Goal: Task Accomplishment & Management: Manage account settings

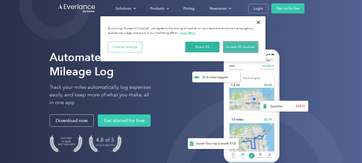
click at [236, 45] on button "Accept All Cookies" at bounding box center [240, 47] width 34 height 11
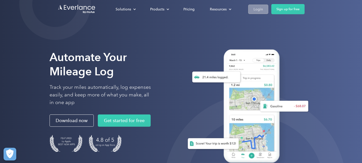
click at [255, 7] on div "Login" at bounding box center [257, 9] width 9 height 6
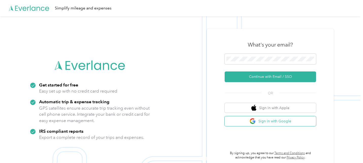
click at [268, 122] on button "Sign in with Google" at bounding box center [270, 121] width 91 height 10
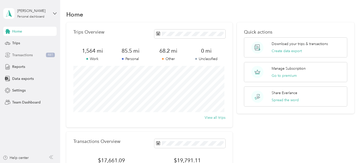
click at [19, 53] on span "Transactions" at bounding box center [22, 54] width 21 height 5
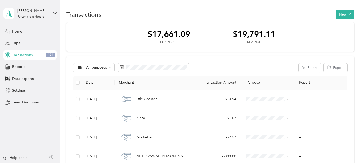
click at [19, 53] on span "Transactions" at bounding box center [22, 54] width 21 height 5
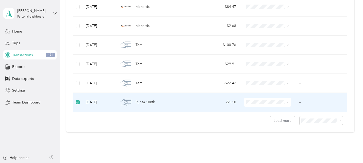
scroll to position [475, 0]
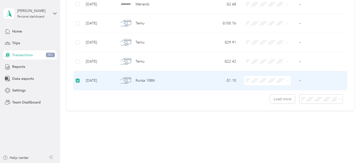
click at [286, 81] on icon at bounding box center [287, 80] width 2 height 2
click at [339, 99] on icon at bounding box center [340, 99] width 2 height 1
click at [316, 124] on span "100 per load" at bounding box center [312, 124] width 21 height 4
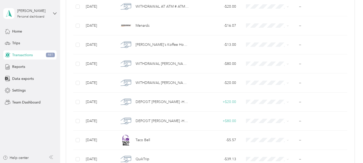
scroll to position [1388, 0]
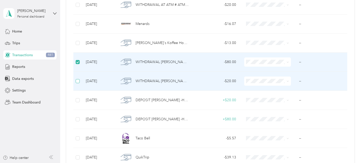
click at [77, 78] on label at bounding box center [78, 81] width 4 height 6
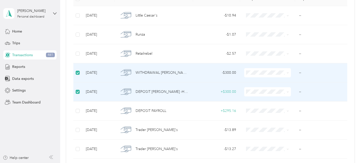
scroll to position [0, 0]
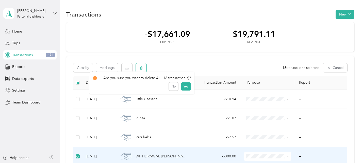
click at [144, 67] on button "button" at bounding box center [141, 67] width 11 height 9
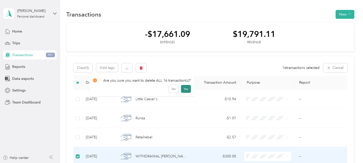
click at [185, 88] on button "Yes" at bounding box center [186, 89] width 10 height 8
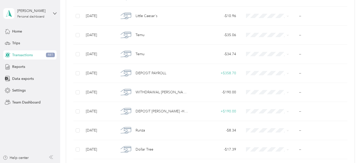
scroll to position [1903, 0]
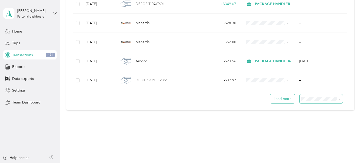
click at [278, 95] on button "Load more" at bounding box center [282, 98] width 25 height 9
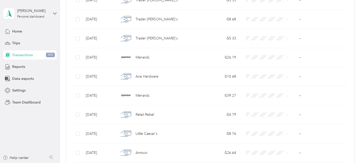
scroll to position [3806, 0]
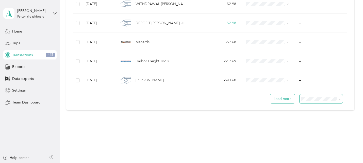
click at [281, 100] on button "Load more" at bounding box center [282, 98] width 25 height 9
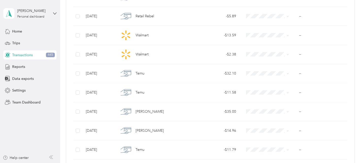
scroll to position [5708, 0]
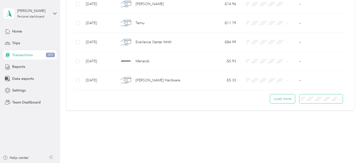
click at [280, 98] on button "Load more" at bounding box center [282, 98] width 25 height 9
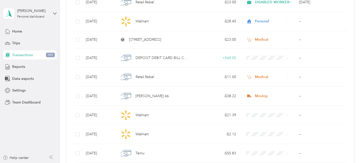
scroll to position [7601, 0]
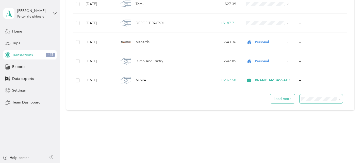
click at [277, 97] on button "Load more" at bounding box center [282, 98] width 25 height 9
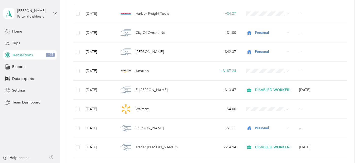
scroll to position [9501, 0]
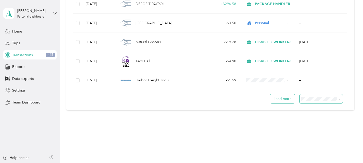
click at [280, 100] on button "Load more" at bounding box center [282, 98] width 25 height 9
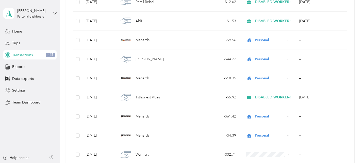
scroll to position [11399, 0]
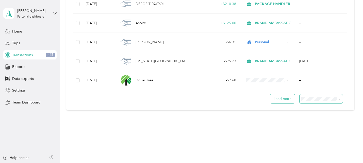
click at [279, 100] on button "Load more" at bounding box center [282, 98] width 25 height 9
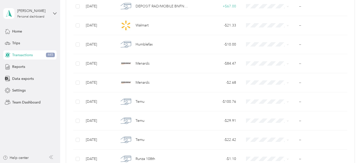
scroll to position [0, 0]
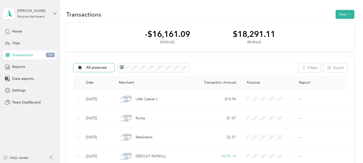
click at [107, 67] on div "All purposes" at bounding box center [93, 67] width 41 height 9
click at [104, 129] on span "BRAND AMBASSADOR-ASPIRE" at bounding box center [139, 129] width 107 height 5
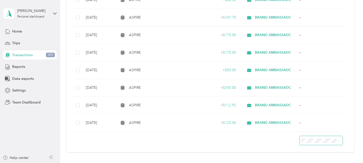
scroll to position [417, 0]
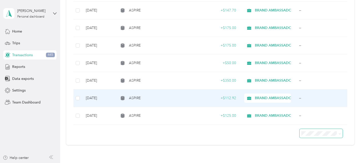
click at [299, 97] on td "--" at bounding box center [321, 98] width 52 height 18
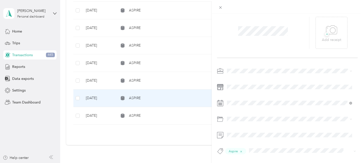
scroll to position [22, 0]
click at [169, 138] on div "This revenue cannot be edited because it is either under review, approved, or p…" at bounding box center [181, 81] width 363 height 163
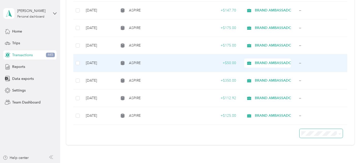
click at [299, 61] on td "--" at bounding box center [321, 63] width 52 height 18
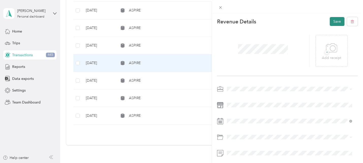
click at [334, 19] on button "Save" at bounding box center [337, 21] width 15 height 9
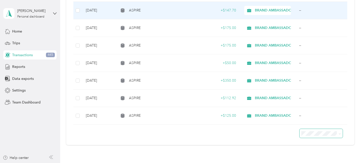
click at [300, 9] on td "--" at bounding box center [321, 11] width 52 height 18
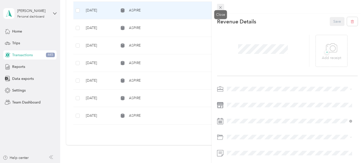
click at [221, 7] on icon at bounding box center [220, 7] width 4 height 4
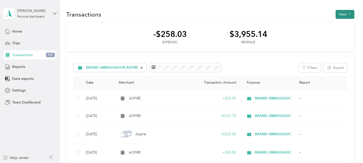
click at [340, 14] on button "New" at bounding box center [344, 14] width 19 height 9
click at [340, 22] on span "Expense" at bounding box center [342, 23] width 14 height 5
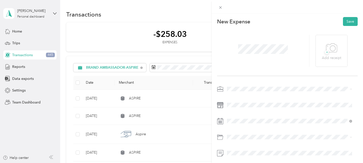
click at [239, 52] on span "BRAND AMBASSADOR-ASPIRE" at bounding box center [254, 53] width 51 height 4
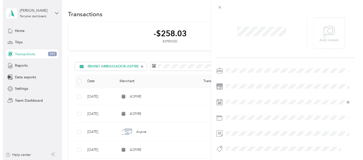
scroll to position [21, 0]
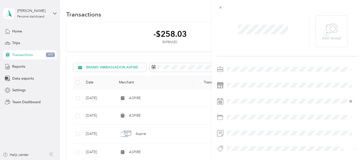
click at [229, 44] on div at bounding box center [263, 31] width 92 height 32
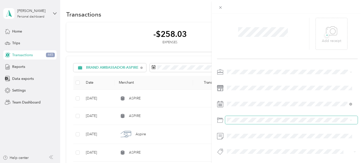
click at [236, 118] on span at bounding box center [291, 120] width 132 height 8
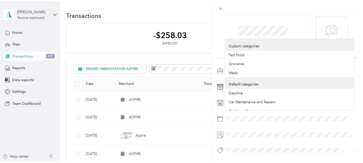
scroll to position [0, 0]
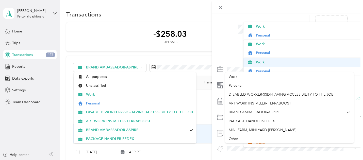
drag, startPoint x: 352, startPoint y: 51, endPoint x: 351, endPoint y: 61, distance: 9.7
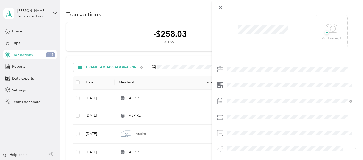
click at [221, 45] on div at bounding box center [263, 31] width 92 height 32
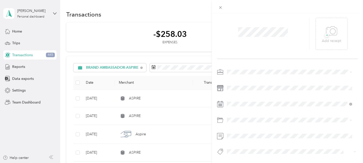
click at [217, 117] on icon at bounding box center [220, 120] width 6 height 6
click at [220, 117] on icon at bounding box center [219, 118] width 5 height 2
click at [235, 99] on button "Aspire" at bounding box center [237, 99] width 16 height 6
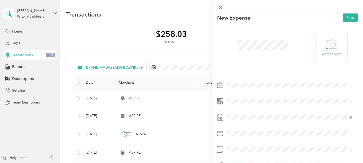
scroll to position [0, 0]
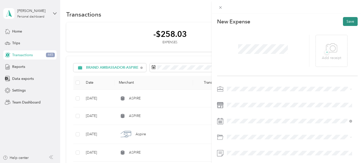
click at [348, 21] on button "Save" at bounding box center [350, 21] width 15 height 9
click at [345, 18] on button "Save" at bounding box center [350, 21] width 15 height 9
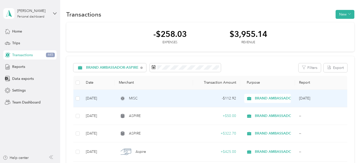
click at [258, 97] on span "BRAND AMBASSADOR-ASPIRE" at bounding box center [281, 98] width 53 height 6
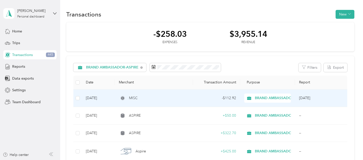
click at [206, 100] on div "- $112.92" at bounding box center [216, 98] width 39 height 6
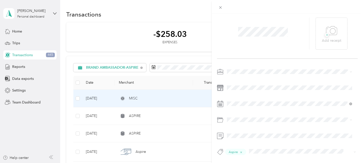
scroll to position [22, 0]
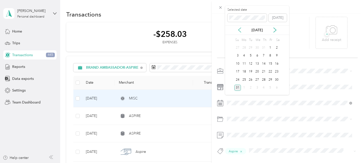
click at [238, 28] on icon at bounding box center [239, 29] width 5 height 5
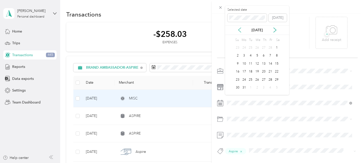
click at [238, 28] on icon at bounding box center [239, 29] width 5 height 5
click at [271, 55] on div "10" at bounding box center [270, 56] width 7 height 6
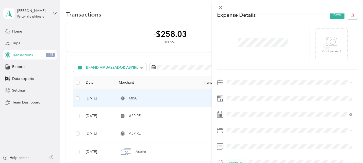
scroll to position [0, 0]
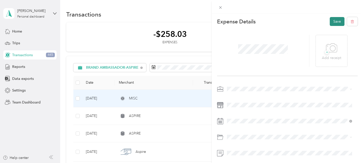
click at [331, 19] on button "Save" at bounding box center [337, 21] width 15 height 9
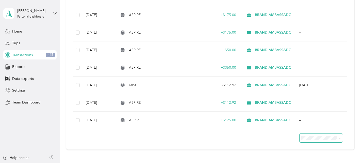
scroll to position [408, 0]
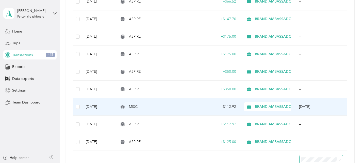
click at [258, 106] on span "BRAND AMBASSADOR-ASPIRE" at bounding box center [281, 107] width 53 height 6
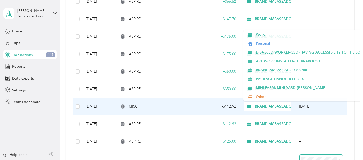
click at [212, 105] on div "- $112.92" at bounding box center [216, 107] width 39 height 6
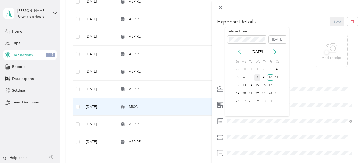
click at [256, 76] on div "8" at bounding box center [257, 77] width 7 height 6
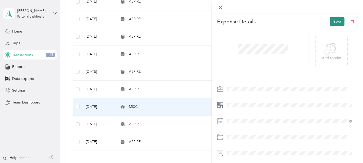
click at [335, 20] on button "Save" at bounding box center [337, 21] width 15 height 9
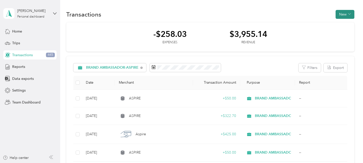
click at [343, 15] on button "New" at bounding box center [344, 14] width 19 height 9
click at [340, 23] on span "Expense" at bounding box center [342, 23] width 14 height 5
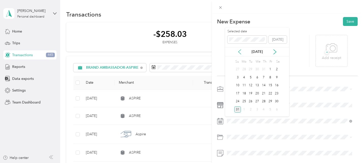
click at [239, 52] on icon at bounding box center [239, 51] width 5 height 5
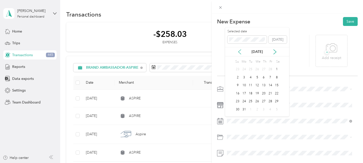
click at [239, 52] on icon at bounding box center [239, 51] width 5 height 5
click at [270, 77] on div "10" at bounding box center [270, 77] width 7 height 6
click at [240, 54] on li "BRAND AMBASSADOR-ASPIRE" at bounding box center [289, 50] width 129 height 9
click at [231, 118] on div "Business Travel" at bounding box center [290, 118] width 122 height 5
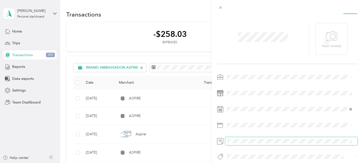
scroll to position [21, 0]
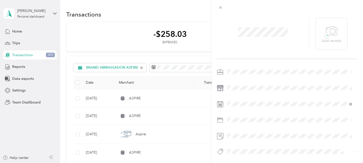
click at [236, 97] on span "Aspire" at bounding box center [236, 99] width 9 height 5
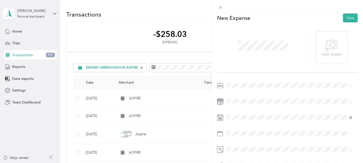
scroll to position [0, 0]
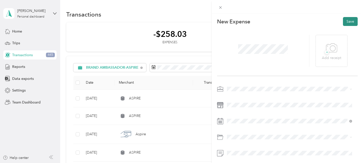
click at [347, 21] on button "Save" at bounding box center [350, 21] width 15 height 9
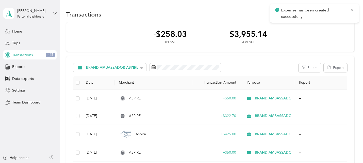
click at [351, 10] on icon at bounding box center [352, 10] width 4 height 5
click at [342, 13] on button "New" at bounding box center [344, 14] width 19 height 9
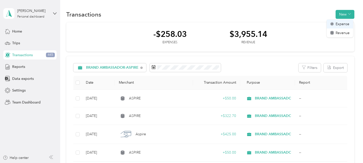
click at [340, 25] on span "Expense" at bounding box center [342, 23] width 14 height 5
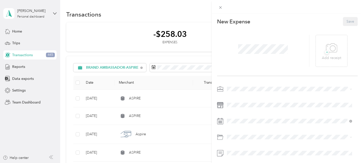
click at [240, 52] on span "BRAND AMBASSADOR-ASPIRE" at bounding box center [254, 51] width 51 height 4
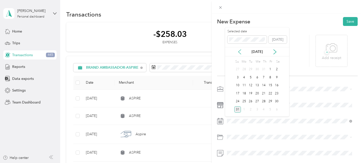
click at [240, 49] on icon at bounding box center [239, 51] width 5 height 5
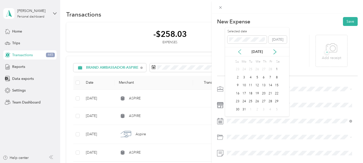
click at [240, 49] on icon at bounding box center [239, 51] width 5 height 5
click at [275, 76] on div "11" at bounding box center [276, 77] width 7 height 6
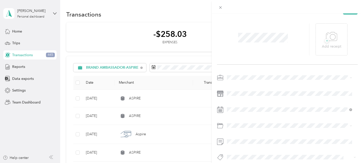
scroll to position [21, 0]
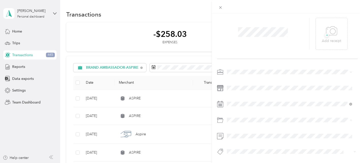
click at [234, 63] on div "Business Travel" at bounding box center [290, 64] width 122 height 5
click at [236, 97] on span "Aspire" at bounding box center [236, 96] width 9 height 5
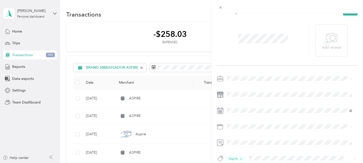
scroll to position [0, 0]
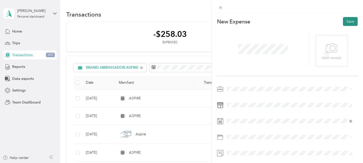
click at [348, 23] on button "Save" at bounding box center [350, 21] width 15 height 9
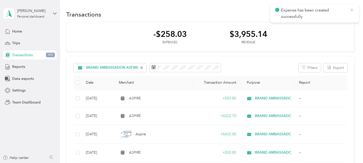
click at [350, 8] on icon at bounding box center [352, 10] width 4 height 5
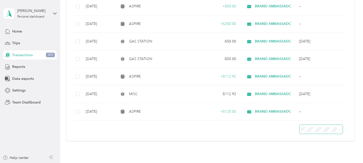
scroll to position [474, 0]
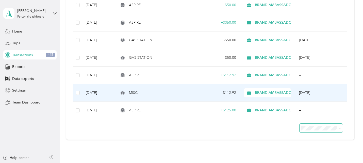
click at [226, 91] on div "- $112.92" at bounding box center [216, 93] width 39 height 6
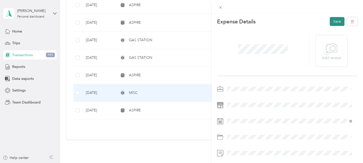
click at [332, 20] on button "Save" at bounding box center [337, 21] width 15 height 9
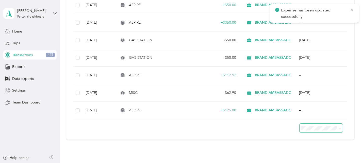
click at [352, 9] on icon at bounding box center [352, 10] width 4 height 5
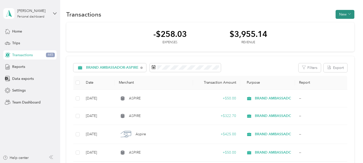
click at [345, 13] on button "New" at bounding box center [344, 14] width 19 height 9
click at [339, 23] on span "Expense" at bounding box center [342, 23] width 14 height 5
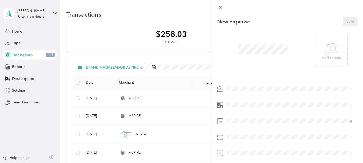
click at [235, 52] on span "BRAND AMBASSADOR-ASPIRE" at bounding box center [254, 52] width 51 height 4
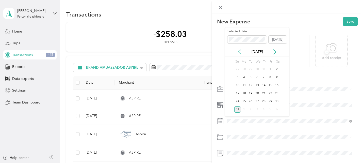
click at [240, 50] on icon at bounding box center [239, 51] width 3 height 5
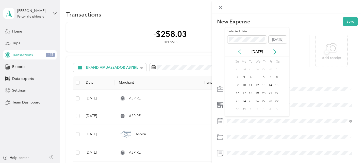
click at [240, 50] on icon at bounding box center [239, 51] width 3 height 5
click at [277, 69] on div "4" at bounding box center [276, 69] width 7 height 6
click at [239, 76] on span "Business Travel" at bounding box center [241, 77] width 24 height 4
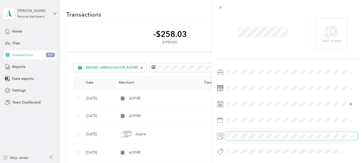
scroll to position [21, 0]
click at [237, 99] on span "Aspire" at bounding box center [236, 97] width 9 height 5
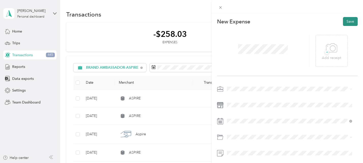
click at [348, 21] on button "Save" at bounding box center [350, 21] width 15 height 9
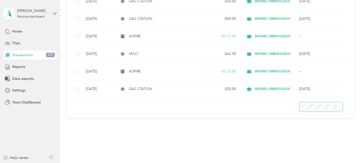
scroll to position [521, 0]
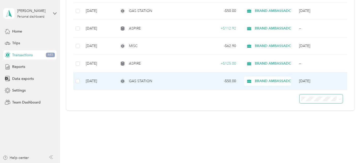
click at [219, 79] on div "- $50.00" at bounding box center [216, 81] width 39 height 6
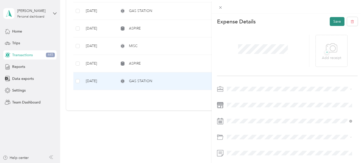
click at [334, 19] on button "Save" at bounding box center [337, 21] width 15 height 9
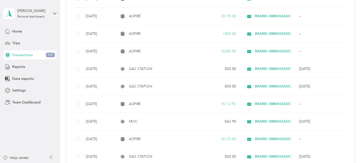
scroll to position [447, 0]
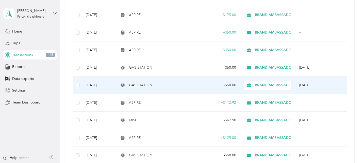
click at [203, 83] on div "- $50.00" at bounding box center [216, 85] width 39 height 6
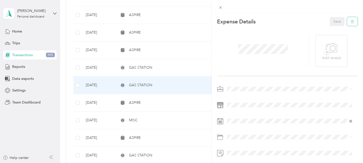
click at [352, 22] on icon "button" at bounding box center [352, 21] width 0 height 1
click at [332, 24] on button "Yes" at bounding box center [333, 25] width 10 height 8
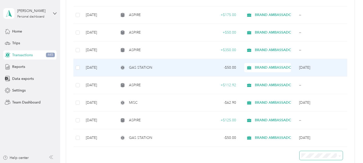
click at [210, 69] on div "- $50.00" at bounding box center [216, 68] width 39 height 6
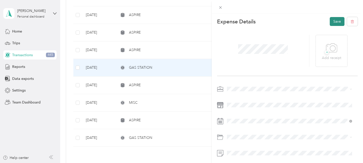
click at [331, 20] on button "Save" at bounding box center [337, 21] width 15 height 9
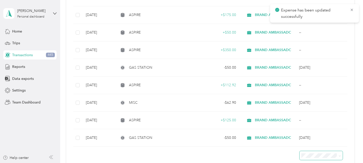
click at [331, 20] on div "Expense has been updated successfully" at bounding box center [314, 13] width 89 height 19
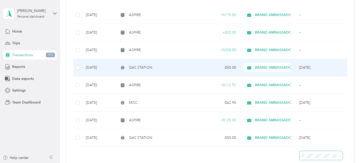
click at [193, 66] on td "- $50.00" at bounding box center [216, 68] width 47 height 18
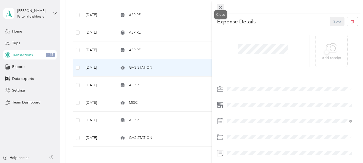
click at [220, 6] on icon at bounding box center [220, 7] width 4 height 4
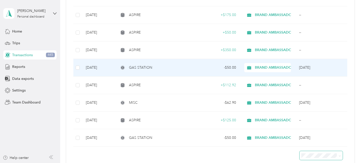
click at [217, 64] on td "- $50.00" at bounding box center [216, 68] width 47 height 18
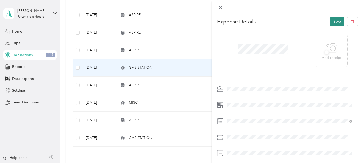
click at [334, 20] on button "Save" at bounding box center [337, 21] width 15 height 9
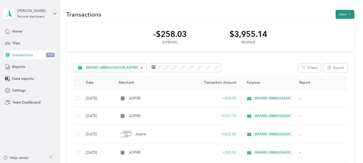
click at [344, 12] on button "New" at bounding box center [344, 14] width 19 height 9
click at [340, 23] on span "Expense" at bounding box center [342, 23] width 14 height 5
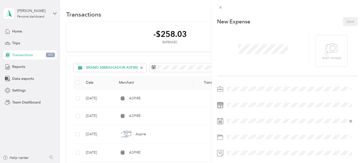
click at [241, 53] on span "BRAND AMBASSADOR-ASPIRE" at bounding box center [254, 53] width 51 height 4
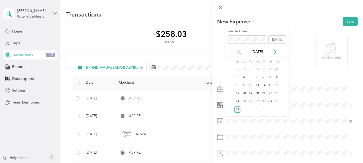
click at [238, 50] on icon at bounding box center [239, 51] width 5 height 5
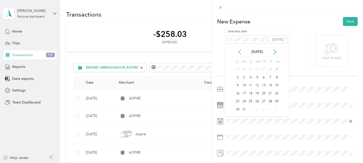
click at [238, 50] on icon at bounding box center [239, 51] width 5 height 5
click at [237, 85] on div "12" at bounding box center [237, 85] width 7 height 6
click at [238, 87] on li "Business Travel" at bounding box center [289, 86] width 129 height 9
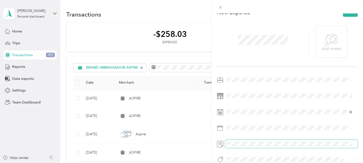
scroll to position [21, 0]
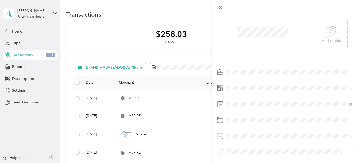
click at [235, 97] on span "Aspire" at bounding box center [236, 99] width 9 height 5
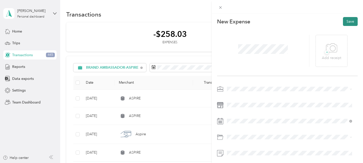
click at [346, 19] on button "Save" at bounding box center [350, 21] width 15 height 9
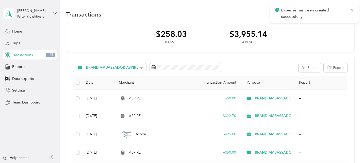
click at [351, 8] on icon at bounding box center [352, 10] width 4 height 5
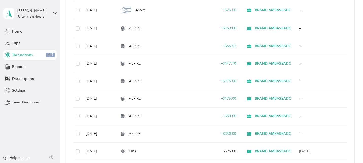
scroll to position [357, 0]
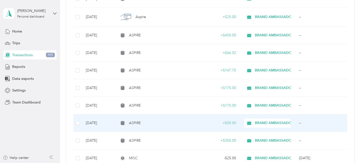
click at [300, 124] on td "--" at bounding box center [321, 123] width 52 height 18
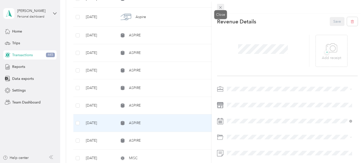
click at [220, 7] on icon at bounding box center [220, 7] width 4 height 4
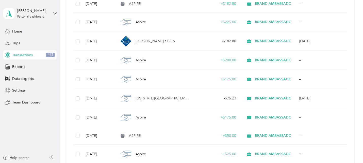
scroll to position [2, 0]
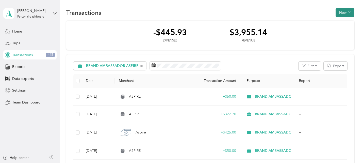
click at [342, 10] on button "New" at bounding box center [344, 12] width 19 height 9
click at [339, 20] on span "Expense" at bounding box center [342, 21] width 14 height 5
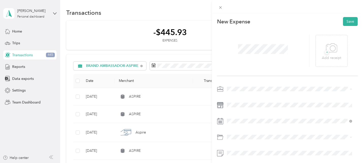
click at [240, 53] on div "BRAND AMBASSADOR-ASPIRE" at bounding box center [290, 52] width 122 height 5
click at [238, 50] on icon at bounding box center [239, 51] width 5 height 5
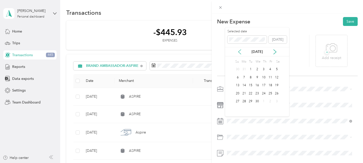
click at [238, 50] on icon at bounding box center [239, 51] width 5 height 5
click at [238, 91] on div "19" at bounding box center [237, 93] width 7 height 6
click at [236, 85] on div "Business Travel" at bounding box center [290, 85] width 122 height 5
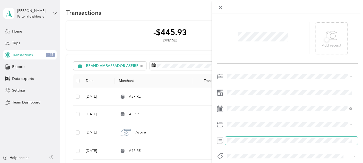
scroll to position [21, 0]
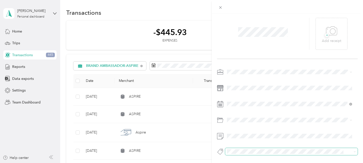
click at [233, 149] on span at bounding box center [287, 151] width 124 height 5
click at [238, 100] on li "Aspire" at bounding box center [289, 98] width 129 height 10
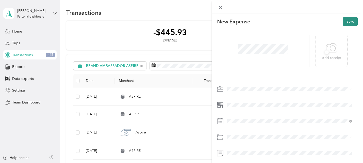
click at [345, 20] on button "Save" at bounding box center [350, 21] width 15 height 9
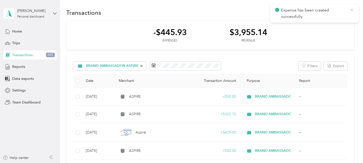
click at [352, 9] on icon at bounding box center [351, 10] width 2 height 2
click at [338, 11] on button "New" at bounding box center [344, 12] width 19 height 9
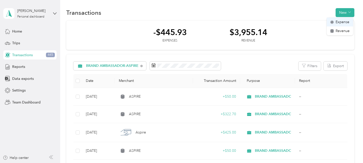
click at [335, 23] on span "Expense" at bounding box center [342, 21] width 14 height 5
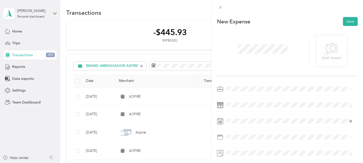
click at [241, 52] on span "BRAND AMBASSADOR-ASPIRE" at bounding box center [254, 53] width 51 height 4
click at [261, 112] on div at bounding box center [287, 130] width 141 height 91
click at [237, 86] on li "Business Travel" at bounding box center [289, 83] width 129 height 9
click at [345, 22] on button "Save" at bounding box center [350, 21] width 15 height 9
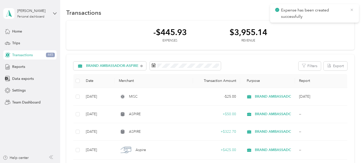
click at [353, 9] on icon at bounding box center [352, 10] width 4 height 5
click at [339, 13] on button "New" at bounding box center [344, 12] width 19 height 9
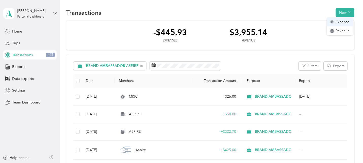
click at [340, 24] on span "Expense" at bounding box center [342, 21] width 14 height 5
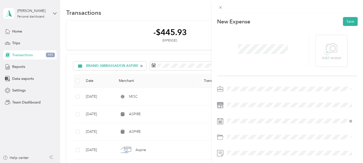
click at [238, 54] on li "BRAND AMBASSADOR-ASPIRE" at bounding box center [289, 53] width 129 height 9
click at [239, 51] on icon at bounding box center [239, 51] width 3 height 5
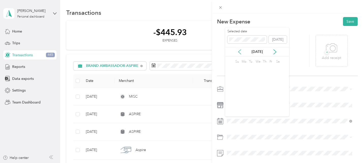
click at [239, 51] on icon at bounding box center [239, 51] width 3 height 5
click at [270, 100] on div "31" at bounding box center [270, 101] width 7 height 6
click at [244, 86] on div "Business Travel" at bounding box center [290, 85] width 122 height 5
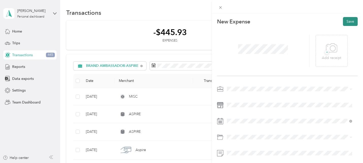
click at [346, 23] on button "Save" at bounding box center [350, 21] width 15 height 9
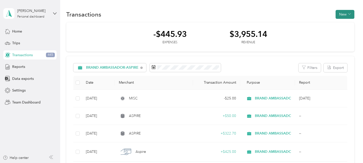
click at [342, 14] on button "New" at bounding box center [344, 14] width 19 height 9
click at [337, 22] on span "Expense" at bounding box center [342, 23] width 14 height 5
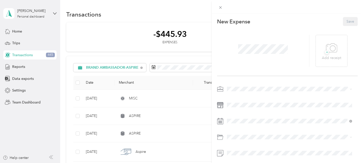
click at [243, 51] on span "BRAND AMBASSADOR-ASPIRE" at bounding box center [254, 51] width 51 height 4
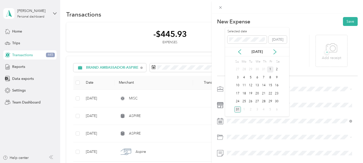
click at [269, 70] on div "1" at bounding box center [270, 69] width 7 height 6
click at [238, 51] on icon at bounding box center [239, 51] width 3 height 5
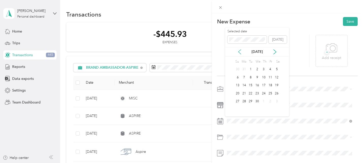
click at [238, 51] on icon at bounding box center [239, 51] width 3 height 5
click at [274, 53] on icon at bounding box center [274, 51] width 5 height 5
click at [278, 69] on div "1" at bounding box center [276, 69] width 7 height 6
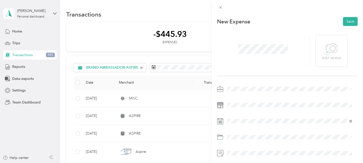
click at [237, 85] on span "Business Travel" at bounding box center [241, 85] width 24 height 4
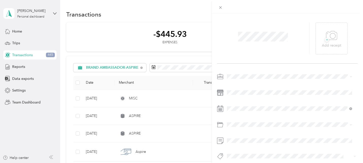
scroll to position [21, 0]
click at [239, 99] on button "Aspire" at bounding box center [237, 99] width 16 height 6
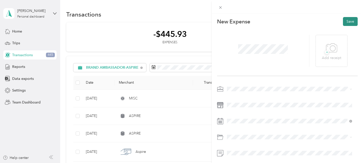
click at [345, 19] on button "Save" at bounding box center [350, 21] width 15 height 9
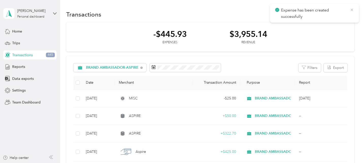
click at [351, 9] on icon at bounding box center [352, 10] width 4 height 5
click at [344, 14] on button "New" at bounding box center [344, 14] width 19 height 9
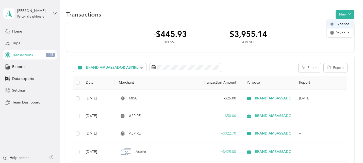
click at [342, 23] on span "Expense" at bounding box center [342, 23] width 14 height 5
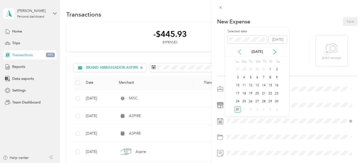
click at [238, 50] on icon at bounding box center [239, 51] width 5 height 5
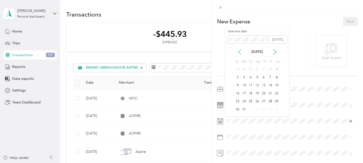
click at [238, 50] on icon at bounding box center [239, 51] width 5 height 5
click at [239, 77] on div "2" at bounding box center [237, 77] width 7 height 6
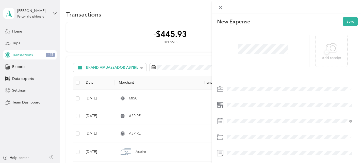
click at [238, 52] on span "BRAND AMBASSADOR-ASPIRE" at bounding box center [254, 52] width 51 height 4
click at [232, 101] on span at bounding box center [291, 105] width 132 height 8
click at [236, 83] on div "Business Travel" at bounding box center [290, 83] width 122 height 5
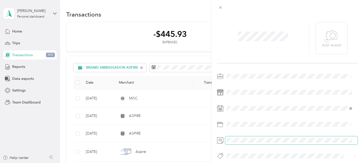
scroll to position [21, 0]
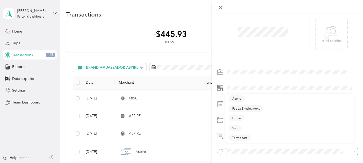
click at [248, 149] on span at bounding box center [287, 151] width 124 height 5
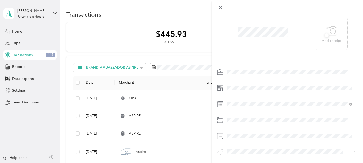
click at [235, 98] on span "Aspire" at bounding box center [236, 99] width 9 height 5
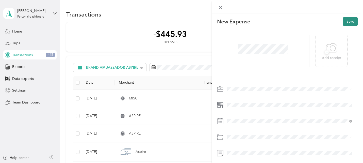
click at [346, 19] on button "Save" at bounding box center [350, 21] width 15 height 9
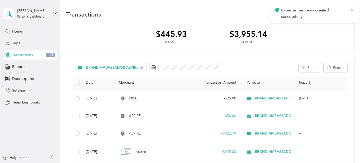
click at [352, 9] on icon at bounding box center [352, 10] width 4 height 5
click at [341, 13] on button "New" at bounding box center [344, 14] width 19 height 9
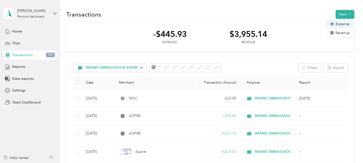
click at [340, 24] on span "Expense" at bounding box center [342, 23] width 14 height 5
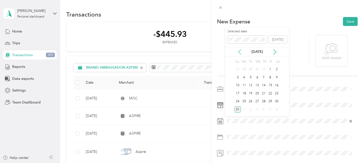
click at [239, 50] on icon at bounding box center [239, 51] width 5 height 5
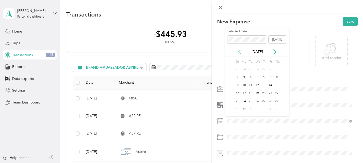
click at [239, 50] on icon at bounding box center [239, 51] width 5 height 5
click at [278, 77] on div "8" at bounding box center [276, 77] width 7 height 6
click at [243, 53] on li "BRAND AMBASSADOR-ASPIRE" at bounding box center [289, 53] width 129 height 9
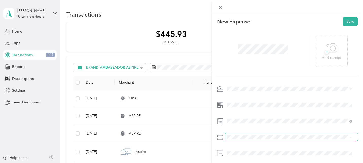
click at [232, 140] on span at bounding box center [291, 137] width 132 height 8
click at [238, 86] on li "Business Travel" at bounding box center [289, 85] width 129 height 9
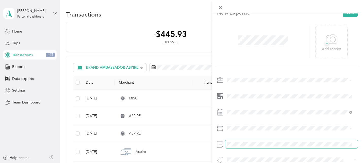
scroll to position [21, 0]
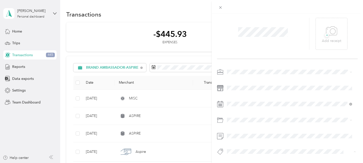
click at [238, 99] on button "Aspire" at bounding box center [237, 99] width 16 height 6
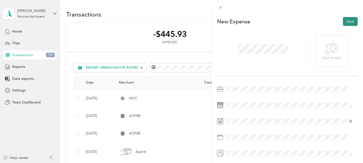
click at [344, 21] on button "Save" at bounding box center [350, 21] width 15 height 9
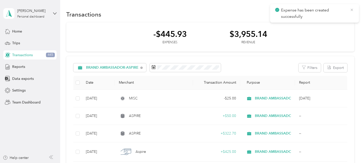
click at [350, 9] on icon at bounding box center [352, 10] width 4 height 5
click at [343, 12] on button "New" at bounding box center [344, 14] width 19 height 9
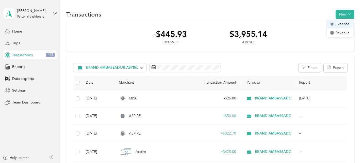
click at [339, 23] on span "Expense" at bounding box center [342, 23] width 14 height 5
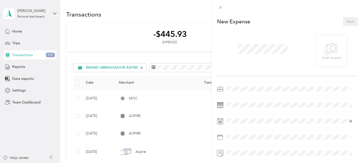
click at [235, 52] on span "BRAND AMBASSADOR-ASPIRE" at bounding box center [254, 51] width 51 height 4
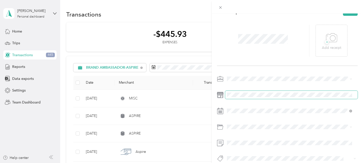
scroll to position [21, 0]
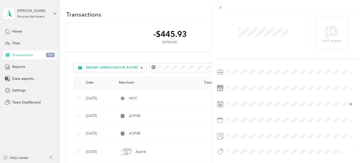
click at [234, 65] on span "Business Travel" at bounding box center [241, 63] width 24 height 4
click at [238, 99] on button "Aspire" at bounding box center [237, 99] width 16 height 6
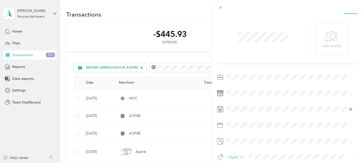
scroll to position [0, 0]
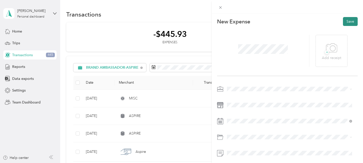
click at [346, 22] on button "Save" at bounding box center [350, 21] width 15 height 9
click at [345, 19] on button "Save" at bounding box center [350, 21] width 15 height 9
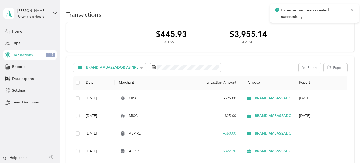
click at [351, 8] on icon at bounding box center [352, 10] width 4 height 5
click at [343, 14] on button "New" at bounding box center [344, 14] width 19 height 9
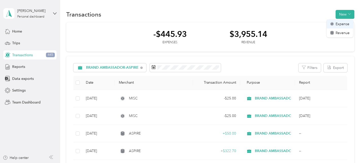
click at [337, 24] on span "Expense" at bounding box center [342, 23] width 14 height 5
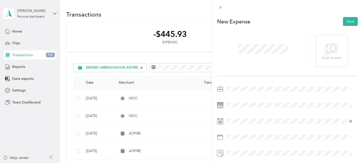
click at [237, 54] on li "BRAND AMBASSADOR-ASPIRE" at bounding box center [289, 51] width 129 height 9
click at [238, 50] on icon at bounding box center [239, 51] width 5 height 5
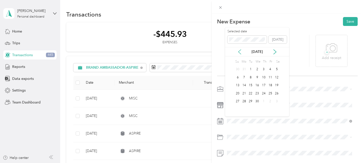
click at [238, 50] on icon at bounding box center [239, 51] width 5 height 5
click at [276, 91] on div "22" at bounding box center [276, 93] width 7 height 6
click at [238, 84] on span "Business Travel" at bounding box center [241, 85] width 24 height 4
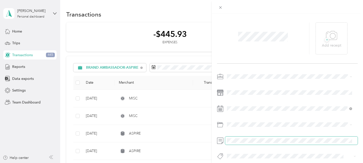
scroll to position [21, 0]
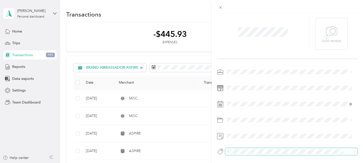
click at [234, 149] on span at bounding box center [287, 151] width 124 height 5
click at [237, 99] on button "Aspire" at bounding box center [237, 99] width 16 height 6
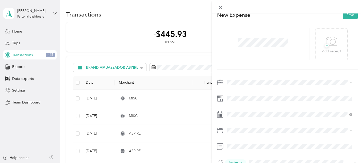
scroll to position [0, 0]
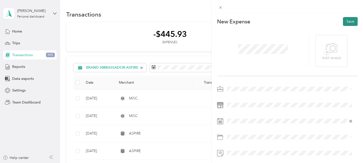
click at [346, 21] on button "Save" at bounding box center [350, 21] width 15 height 9
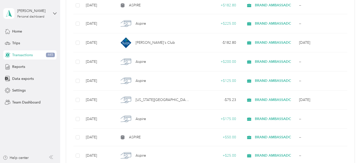
scroll to position [273, 0]
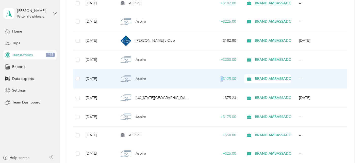
drag, startPoint x: 220, startPoint y: 84, endPoint x: 203, endPoint y: 76, distance: 18.5
click at [203, 76] on td "+ $125.00" at bounding box center [216, 78] width 47 height 19
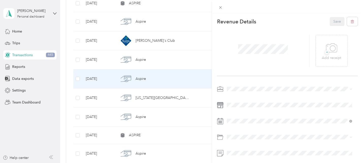
click at [203, 76] on div "This revenue cannot be edited because it is either under review, approved, or p…" at bounding box center [181, 81] width 363 height 163
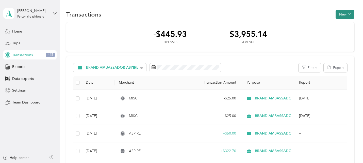
click at [339, 13] on button "New" at bounding box center [344, 14] width 19 height 9
click at [338, 21] on span "Expense" at bounding box center [342, 23] width 14 height 5
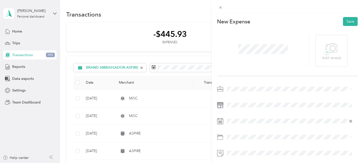
click at [243, 52] on span "BRAND AMBASSADOR-ASPIRE" at bounding box center [254, 50] width 51 height 4
click at [238, 51] on icon at bounding box center [239, 51] width 3 height 5
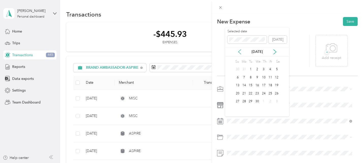
click at [238, 51] on icon at bounding box center [239, 51] width 3 height 5
click at [238, 52] on icon at bounding box center [239, 51] width 3 height 5
click at [237, 76] on div "2" at bounding box center [237, 77] width 7 height 6
click at [233, 125] on li "Supplies" at bounding box center [289, 126] width 129 height 9
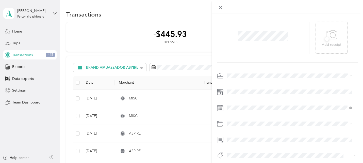
scroll to position [21, 0]
click at [237, 98] on span "Aspire" at bounding box center [236, 99] width 9 height 5
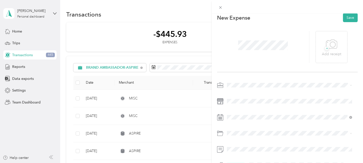
scroll to position [0, 0]
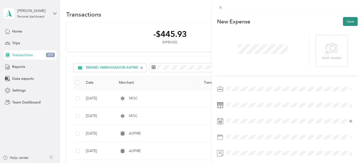
click at [346, 22] on button "Save" at bounding box center [350, 21] width 15 height 9
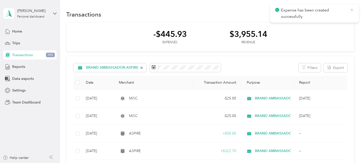
click at [351, 9] on icon at bounding box center [351, 10] width 2 height 2
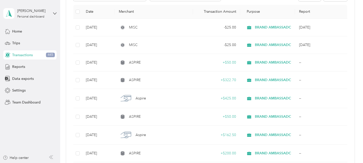
scroll to position [129, 0]
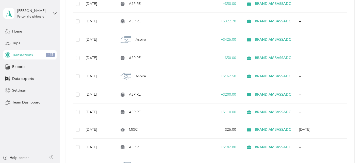
drag, startPoint x: 358, startPoint y: 34, endPoint x: 356, endPoint y: 57, distance: 23.7
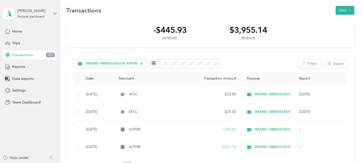
scroll to position [0, 0]
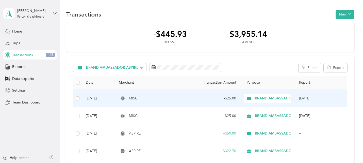
click at [209, 98] on div "- $25.00" at bounding box center [216, 98] width 39 height 6
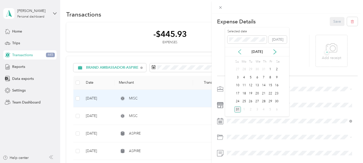
click at [239, 49] on icon at bounding box center [239, 51] width 5 height 5
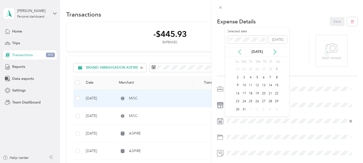
click at [239, 49] on icon at bounding box center [239, 51] width 5 height 5
click at [238, 94] on div "16" at bounding box center [237, 93] width 7 height 6
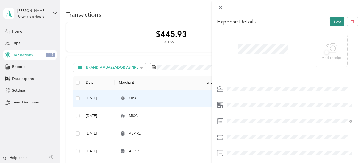
click at [335, 21] on button "Save" at bounding box center [337, 21] width 15 height 9
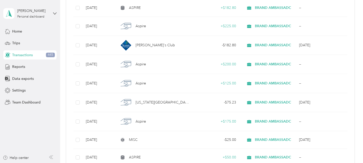
scroll to position [261, 0]
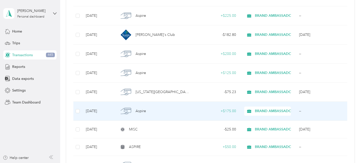
click at [231, 109] on div "+ $175.00" at bounding box center [216, 111] width 39 height 6
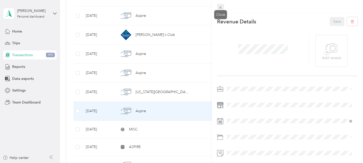
click at [222, 6] on icon at bounding box center [220, 7] width 4 height 4
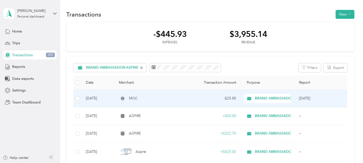
click at [153, 100] on div "MISC" at bounding box center [154, 98] width 70 height 6
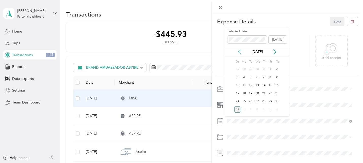
click at [240, 50] on icon at bounding box center [239, 51] width 3 height 5
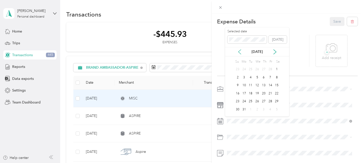
click at [240, 50] on icon at bounding box center [239, 51] width 3 height 5
click at [276, 92] on div "22" at bounding box center [276, 93] width 7 height 6
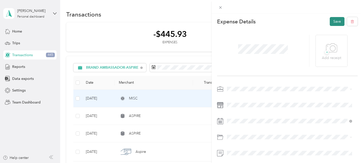
click at [331, 23] on button "Save" at bounding box center [337, 21] width 15 height 9
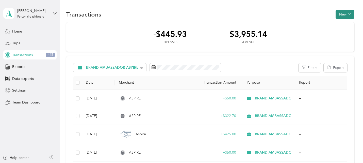
click at [343, 14] on button "New" at bounding box center [344, 14] width 19 height 9
click at [339, 24] on span "Expense" at bounding box center [342, 23] width 14 height 5
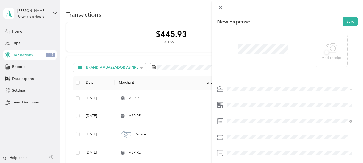
click at [239, 52] on span "BRAND AMBASSADOR-ASPIRE" at bounding box center [254, 53] width 51 height 4
click at [238, 51] on icon at bounding box center [239, 51] width 5 height 5
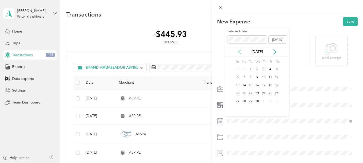
click at [238, 51] on icon at bounding box center [239, 51] width 5 height 5
click at [236, 75] on div "2" at bounding box center [237, 77] width 7 height 6
click at [242, 86] on li "Business Travel" at bounding box center [289, 86] width 129 height 9
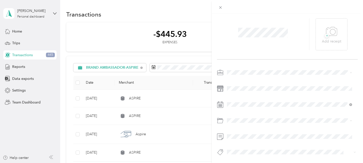
scroll to position [21, 0]
click at [230, 132] on span at bounding box center [291, 136] width 132 height 8
click at [238, 96] on li "Aspire" at bounding box center [289, 99] width 129 height 10
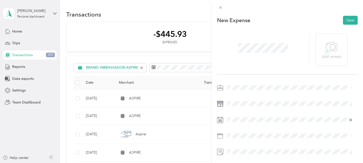
scroll to position [0, 0]
click at [346, 21] on button "Save" at bounding box center [350, 21] width 15 height 9
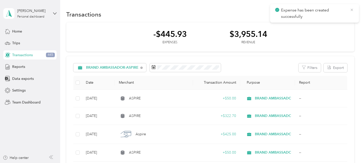
click at [352, 10] on icon at bounding box center [352, 10] width 4 height 5
click at [344, 13] on button "New" at bounding box center [344, 14] width 19 height 9
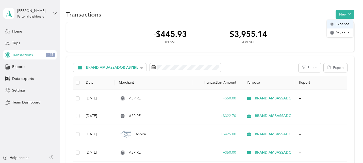
click at [336, 24] on span "Expense" at bounding box center [342, 23] width 14 height 5
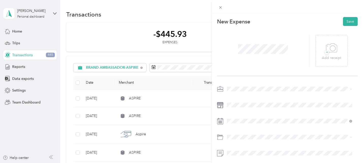
click at [235, 91] on span at bounding box center [291, 89] width 132 height 8
click at [241, 51] on span "BRAND AMBASSADOR-ASPIRE" at bounding box center [254, 52] width 51 height 4
click at [238, 52] on icon at bounding box center [239, 51] width 3 height 5
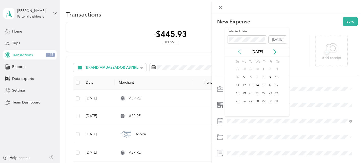
click at [238, 52] on icon at bounding box center [239, 51] width 3 height 5
click at [277, 84] on div "15" at bounding box center [276, 85] width 7 height 6
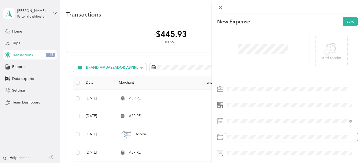
click at [233, 140] on span at bounding box center [291, 137] width 132 height 8
click at [240, 85] on span "Business Travel" at bounding box center [241, 86] width 24 height 4
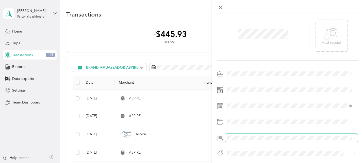
scroll to position [21, 0]
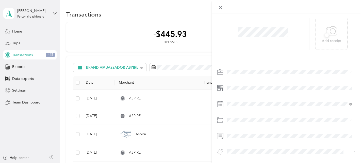
click at [237, 99] on button "Aspire" at bounding box center [237, 99] width 16 height 6
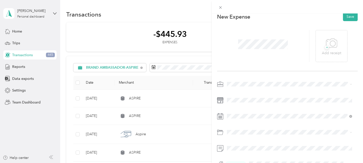
scroll to position [0, 0]
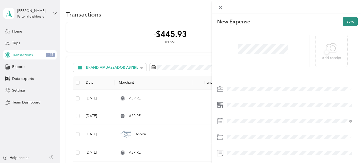
click at [345, 20] on button "Save" at bounding box center [350, 21] width 15 height 9
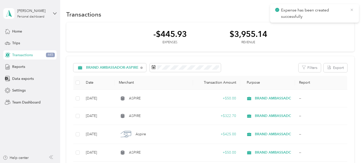
click at [351, 8] on icon at bounding box center [352, 10] width 4 height 5
click at [344, 12] on button "New" at bounding box center [344, 14] width 19 height 9
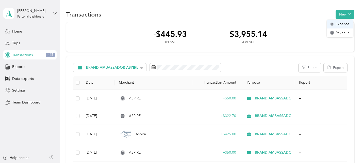
click at [337, 23] on span "Expense" at bounding box center [342, 23] width 14 height 5
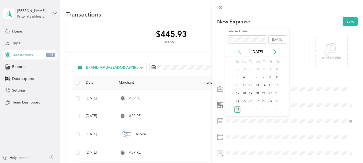
click at [240, 52] on icon at bounding box center [239, 51] width 5 height 5
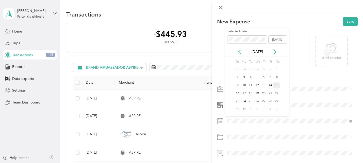
click at [276, 84] on div "15" at bounding box center [276, 85] width 7 height 6
click at [244, 52] on span "BRAND AMBASSADOR-ASPIRE" at bounding box center [254, 53] width 51 height 4
click at [236, 126] on span "Supplies" at bounding box center [236, 128] width 14 height 4
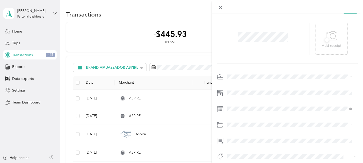
scroll to position [21, 0]
click at [234, 97] on button "Aspire" at bounding box center [237, 97] width 16 height 6
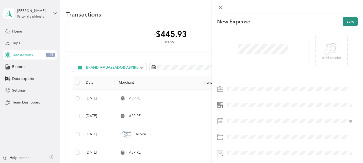
click at [346, 20] on button "Save" at bounding box center [350, 21] width 15 height 9
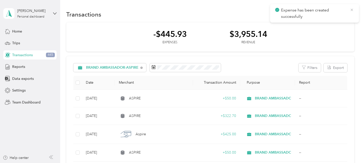
click at [351, 9] on icon at bounding box center [351, 10] width 2 height 2
click at [344, 12] on button "New" at bounding box center [344, 14] width 19 height 9
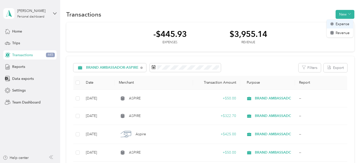
click at [339, 23] on span "Expense" at bounding box center [342, 23] width 14 height 5
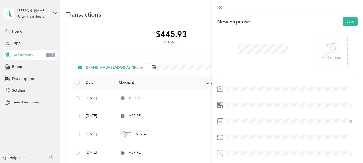
click at [241, 52] on span "BRAND AMBASSADOR-ASPIRE" at bounding box center [254, 53] width 51 height 4
click at [239, 54] on icon at bounding box center [239, 51] width 5 height 5
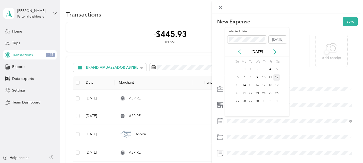
click at [278, 76] on div "12" at bounding box center [276, 77] width 7 height 6
click at [237, 86] on div "Business Travel" at bounding box center [290, 85] width 122 height 5
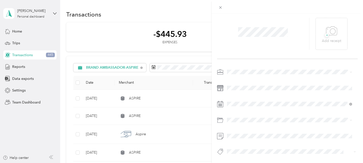
click at [238, 99] on button "Aspire" at bounding box center [237, 99] width 16 height 6
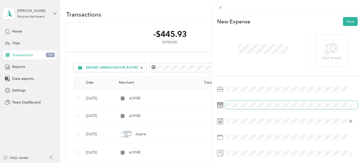
scroll to position [0, 0]
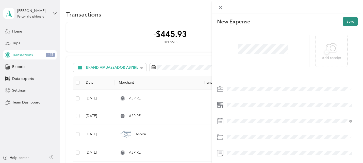
click at [345, 21] on button "Save" at bounding box center [350, 21] width 15 height 9
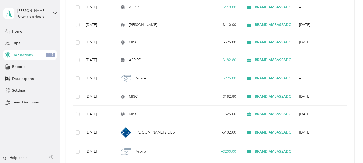
scroll to position [200, 0]
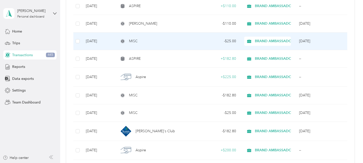
click at [258, 42] on span "BRAND AMBASSADOR-ASPIRE" at bounding box center [281, 41] width 53 height 6
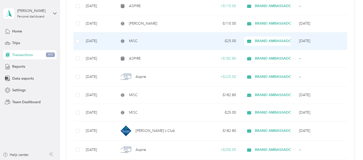
click at [211, 37] on td "- $25.00" at bounding box center [216, 41] width 47 height 18
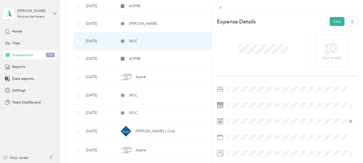
drag, startPoint x: 332, startPoint y: 20, endPoint x: 316, endPoint y: 10, distance: 18.4
click at [316, 10] on div at bounding box center [287, 6] width 151 height 13
click at [333, 18] on button "Save" at bounding box center [337, 21] width 15 height 9
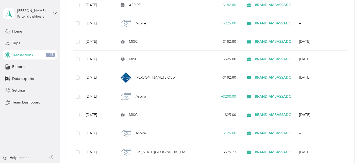
scroll to position [269, 0]
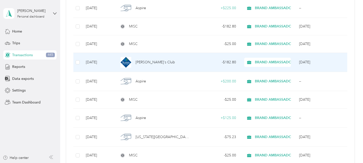
click at [214, 58] on td "- $182.80" at bounding box center [216, 62] width 47 height 19
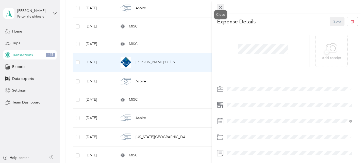
click at [219, 8] on icon at bounding box center [220, 7] width 4 height 4
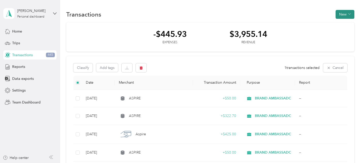
click at [345, 12] on button "New" at bounding box center [344, 14] width 19 height 9
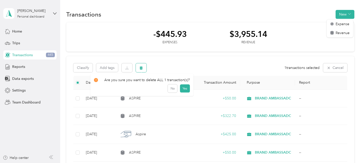
click at [141, 67] on icon "button" at bounding box center [141, 67] width 3 height 3
click at [182, 89] on button "Yes" at bounding box center [185, 89] width 10 height 8
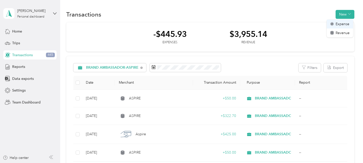
click at [338, 23] on span "Expense" at bounding box center [342, 23] width 14 height 5
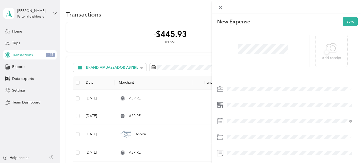
click at [242, 52] on span "BRAND AMBASSADOR-ASPIRE" at bounding box center [254, 50] width 51 height 4
click at [239, 50] on icon at bounding box center [239, 51] width 5 height 5
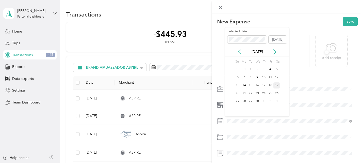
click at [277, 84] on div "19" at bounding box center [276, 85] width 7 height 6
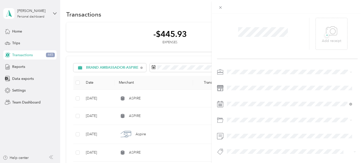
scroll to position [21, 0]
click at [233, 65] on li "Business Travel" at bounding box center [289, 65] width 129 height 9
click at [237, 98] on span "Aspire" at bounding box center [236, 96] width 9 height 5
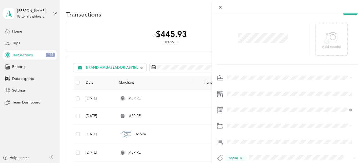
scroll to position [0, 0]
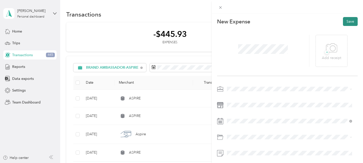
click at [347, 21] on button "Save" at bounding box center [350, 21] width 15 height 9
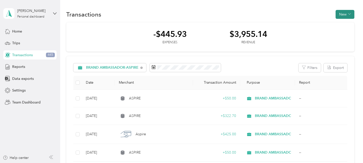
click at [344, 13] on button "New" at bounding box center [344, 14] width 19 height 9
click at [318, 10] on div "Transactions New" at bounding box center [210, 14] width 288 height 11
click at [17, 30] on span "Home" at bounding box center [17, 31] width 10 height 5
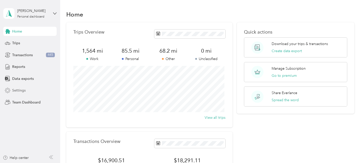
click at [16, 90] on span "Settings" at bounding box center [18, 90] width 13 height 5
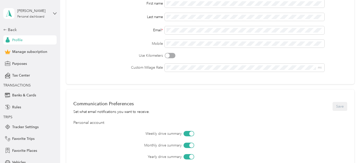
scroll to position [75, 0]
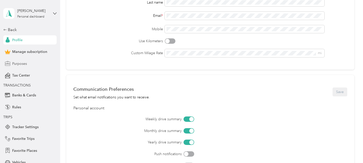
click at [16, 62] on span "Purposes" at bounding box center [19, 63] width 15 height 5
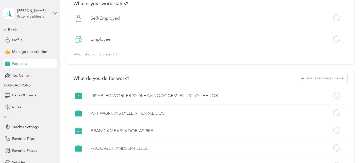
scroll to position [75, 0]
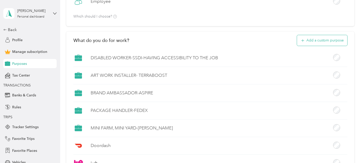
click at [326, 39] on button "Add a custom purpose" at bounding box center [322, 40] width 50 height 11
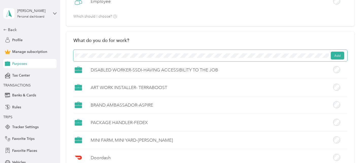
click at [74, 55] on span "Add" at bounding box center [210, 56] width 274 height 12
click at [75, 55] on span "Add" at bounding box center [210, 56] width 274 height 12
click at [337, 55] on button "Add" at bounding box center [337, 56] width 13 height 8
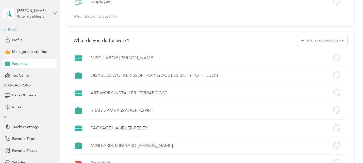
click at [8, 28] on div "Back" at bounding box center [28, 30] width 51 height 6
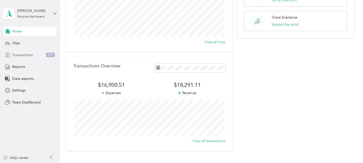
click at [20, 54] on span "Transactions" at bounding box center [22, 54] width 21 height 5
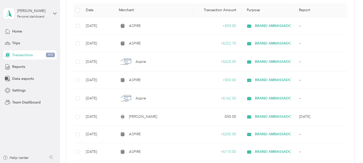
scroll to position [74, 0]
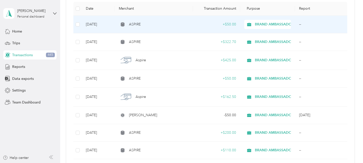
click at [217, 20] on td "+ $50.00" at bounding box center [216, 25] width 47 height 18
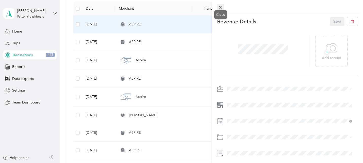
click at [219, 5] on span at bounding box center [220, 7] width 7 height 7
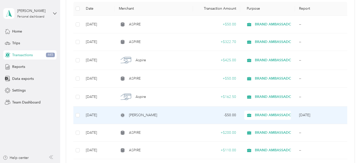
click at [230, 111] on td "- $50.00" at bounding box center [216, 115] width 47 height 18
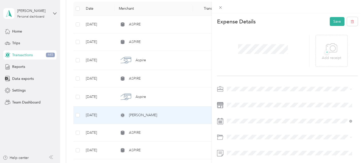
click at [252, 35] on div "MISC, LABOR-[PERSON_NAME]" at bounding box center [290, 33] width 122 height 5
click at [332, 21] on button "Save" at bounding box center [337, 21] width 15 height 9
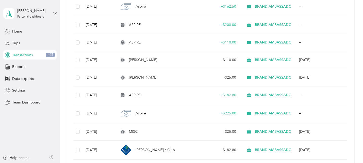
scroll to position [165, 0]
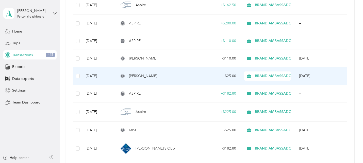
click at [240, 72] on td "BRAND AMBASSADOR-ASPIRE" at bounding box center [267, 76] width 55 height 18
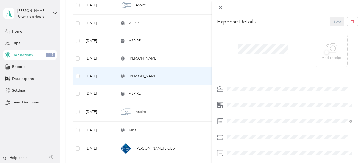
click at [242, 34] on span "MISC, LABOR-[PERSON_NAME]" at bounding box center [255, 33] width 52 height 4
click at [334, 20] on button "Save" at bounding box center [337, 21] width 15 height 9
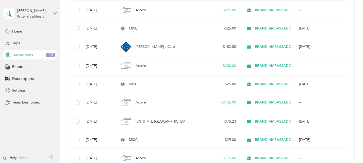
scroll to position [250, 0]
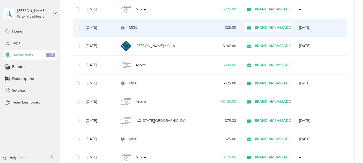
click at [266, 27] on span "BRAND AMBASSADOR-ASPIRE" at bounding box center [281, 28] width 53 height 6
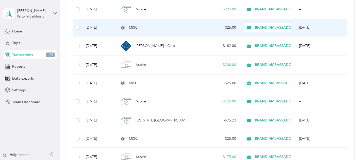
click at [216, 28] on div "- $25.00" at bounding box center [216, 28] width 39 height 6
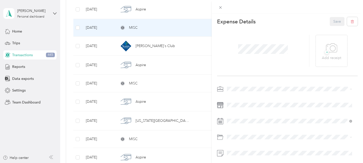
click at [244, 36] on li "MISC, LABOR-[PERSON_NAME]" at bounding box center [289, 35] width 129 height 9
click at [331, 20] on button "Save" at bounding box center [337, 21] width 15 height 9
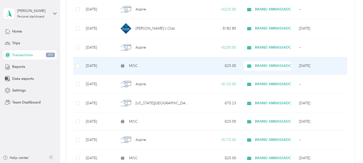
click at [232, 66] on div "- $25.00" at bounding box center [216, 66] width 39 height 6
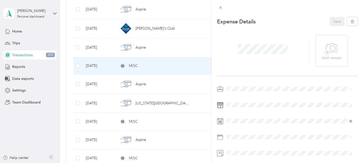
click at [240, 86] on span at bounding box center [291, 89] width 132 height 8
click at [238, 36] on li "MISC, LABOR-[PERSON_NAME]" at bounding box center [289, 33] width 129 height 9
click at [331, 20] on button "Save" at bounding box center [337, 21] width 15 height 9
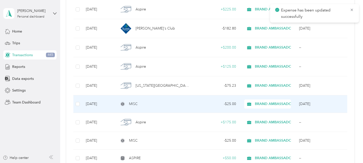
click at [230, 103] on div "- $25.00" at bounding box center [216, 104] width 39 height 6
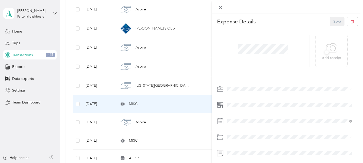
click at [243, 35] on div "MISC, LABOR-[PERSON_NAME]" at bounding box center [290, 34] width 122 height 5
click at [332, 20] on button "Save" at bounding box center [337, 21] width 15 height 9
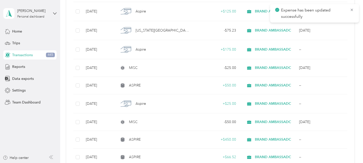
scroll to position [361, 0]
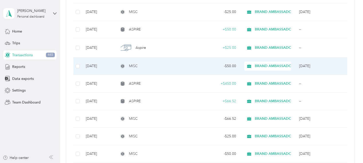
click at [258, 67] on span "BRAND AMBASSADOR-ASPIRE" at bounding box center [281, 66] width 53 height 6
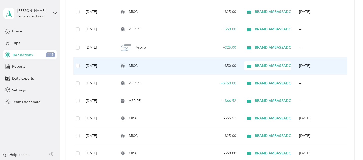
click at [219, 64] on div "- $50.00" at bounding box center [216, 66] width 39 height 6
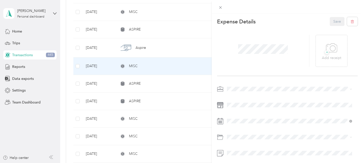
click at [247, 36] on li "MISC, LABOR-[PERSON_NAME]" at bounding box center [289, 32] width 129 height 9
click at [330, 20] on button "Save" at bounding box center [337, 21] width 15 height 9
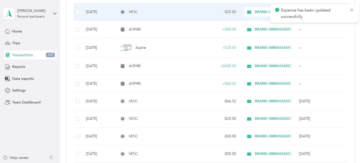
click at [198, 11] on div "- $25.00" at bounding box center [216, 12] width 39 height 6
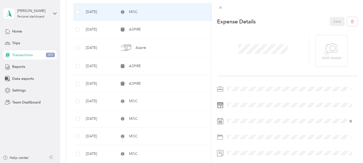
click at [249, 32] on li "MISC, LABOR-[PERSON_NAME]" at bounding box center [289, 35] width 129 height 9
click at [330, 19] on button "Save" at bounding box center [337, 21] width 15 height 9
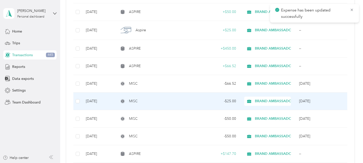
click at [219, 100] on div "- $25.00" at bounding box center [216, 101] width 39 height 6
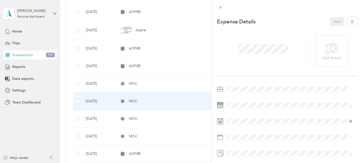
click at [241, 33] on div "MISC, LABOR-[PERSON_NAME]" at bounding box center [290, 35] width 122 height 5
click at [332, 22] on button "Save" at bounding box center [337, 21] width 15 height 9
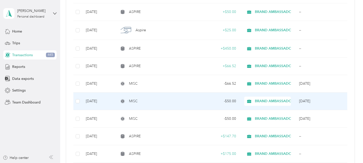
click at [204, 98] on div "- $50.00" at bounding box center [216, 101] width 39 height 6
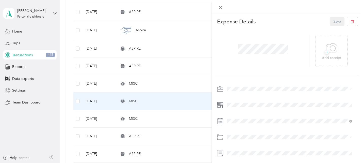
click at [240, 86] on span at bounding box center [291, 89] width 132 height 8
click at [244, 32] on li "MISC, LABOR-[PERSON_NAME]" at bounding box center [289, 32] width 129 height 9
click at [333, 21] on button "Save" at bounding box center [337, 21] width 15 height 9
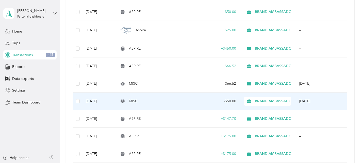
click at [203, 100] on div "- $50.00" at bounding box center [216, 101] width 39 height 6
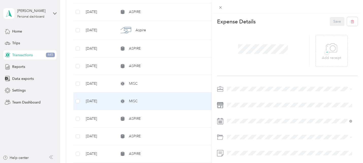
click at [248, 34] on span "MISC, LABOR-[PERSON_NAME]" at bounding box center [255, 35] width 52 height 4
click at [333, 21] on button "Save" at bounding box center [337, 21] width 15 height 9
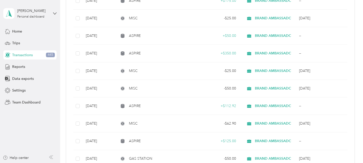
scroll to position [499, 0]
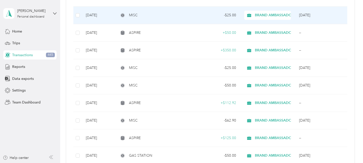
click at [203, 12] on div "- $25.00" at bounding box center [216, 15] width 39 height 6
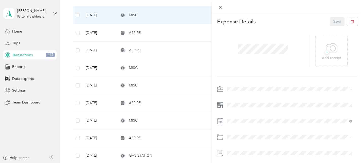
click at [243, 34] on span "MISC, LABOR-[PERSON_NAME]" at bounding box center [255, 35] width 52 height 4
click at [332, 21] on button "Save" at bounding box center [337, 21] width 15 height 9
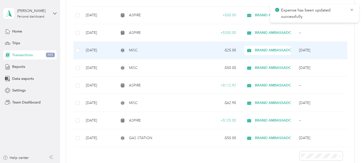
click at [209, 48] on div "- $25.00" at bounding box center [216, 50] width 39 height 6
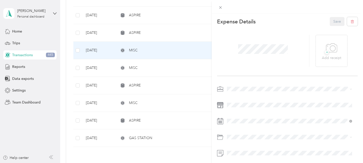
click at [252, 36] on li "MISC, LABOR-[PERSON_NAME]" at bounding box center [289, 34] width 129 height 9
click at [332, 21] on button "Save" at bounding box center [337, 21] width 15 height 9
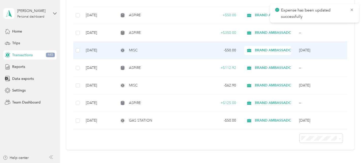
click at [199, 49] on div "- $50.00" at bounding box center [216, 50] width 39 height 6
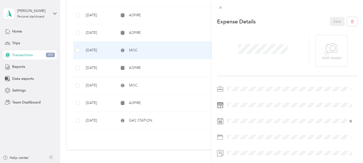
click at [193, 48] on div "This expense cannot be edited because it is either under review, approved, or p…" at bounding box center [181, 81] width 363 height 163
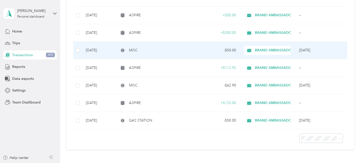
click at [265, 49] on span "BRAND AMBASSADOR-ASPIRE" at bounding box center [281, 50] width 53 height 6
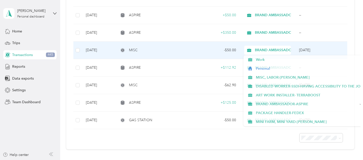
click at [207, 50] on div "- $50.00" at bounding box center [216, 50] width 39 height 6
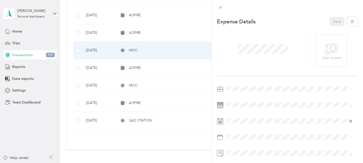
click at [245, 34] on span "MISC, LABOR-[PERSON_NAME]" at bounding box center [255, 33] width 52 height 4
click at [240, 60] on span "BRAND AMBASSADOR-ASPIRE" at bounding box center [254, 61] width 51 height 4
click at [331, 20] on div "Save" at bounding box center [344, 21] width 28 height 9
click at [183, 35] on div "This expense cannot be edited because it is either under review, approved, or p…" at bounding box center [181, 81] width 363 height 163
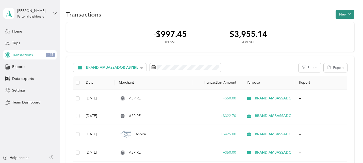
click at [341, 12] on button "New" at bounding box center [344, 14] width 19 height 9
click at [339, 24] on span "Expense" at bounding box center [342, 23] width 14 height 5
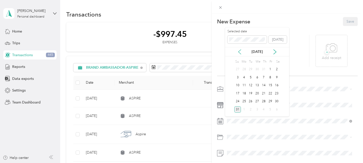
click at [240, 51] on icon at bounding box center [239, 51] width 5 height 5
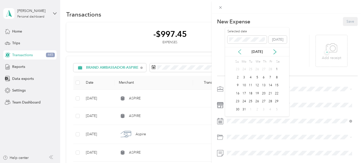
click at [240, 51] on icon at bounding box center [239, 51] width 5 height 5
click at [237, 86] on div "12" at bounding box center [237, 85] width 7 height 6
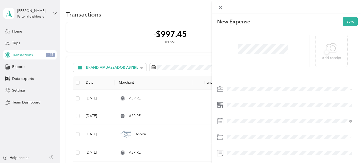
click at [242, 33] on span "MISC, LABOR-[PERSON_NAME]" at bounding box center [255, 35] width 52 height 4
click at [239, 85] on span "Business Travel" at bounding box center [241, 86] width 24 height 4
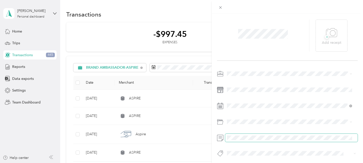
scroll to position [21, 0]
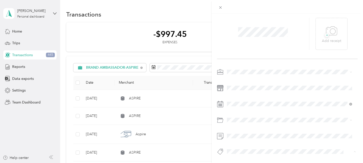
click at [235, 101] on li "Aspire" at bounding box center [289, 99] width 129 height 10
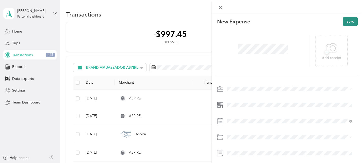
click at [348, 21] on button "Save" at bounding box center [350, 21] width 15 height 9
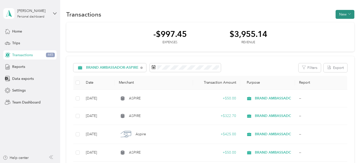
click at [343, 11] on button "New" at bounding box center [344, 14] width 19 height 9
drag, startPoint x: 339, startPoint y: 22, endPoint x: 291, endPoint y: 9, distance: 50.5
click at [291, 9] on div "Transactions New" at bounding box center [210, 14] width 288 height 11
click at [344, 14] on button "New" at bounding box center [344, 14] width 19 height 9
click at [337, 23] on span "Expense" at bounding box center [342, 23] width 14 height 5
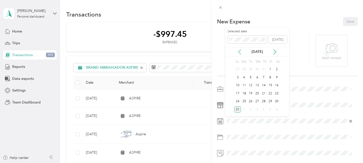
click at [239, 49] on icon at bounding box center [239, 51] width 5 height 5
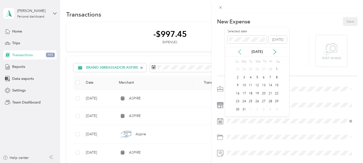
click at [239, 49] on icon at bounding box center [239, 51] width 5 height 5
click at [236, 91] on div "19" at bounding box center [237, 93] width 7 height 6
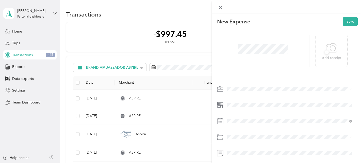
click at [246, 34] on span "MISC, LABOR-[PERSON_NAME]" at bounding box center [255, 35] width 52 height 4
click at [233, 86] on div "Business Travel" at bounding box center [290, 85] width 122 height 5
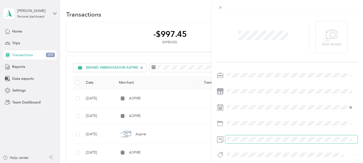
scroll to position [21, 0]
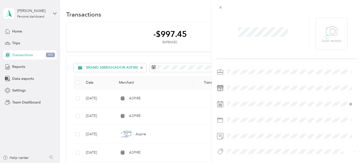
click at [236, 101] on ol "Aspire Fedex Employment Home Ssdi Terraboost" at bounding box center [289, 117] width 129 height 49
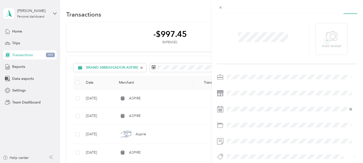
scroll to position [0, 0]
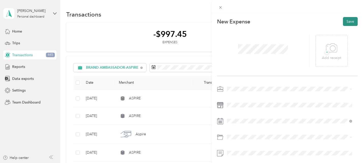
click at [347, 25] on button "Save" at bounding box center [350, 21] width 15 height 9
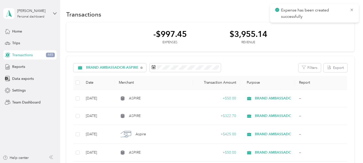
click at [295, 35] on div "-$997.45 Expenses $3,955.14 Revenue" at bounding box center [210, 36] width 288 height 29
click at [15, 65] on span "Reports" at bounding box center [18, 66] width 13 height 5
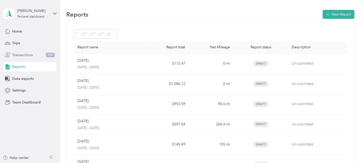
click at [21, 54] on span "Transactions" at bounding box center [22, 54] width 21 height 5
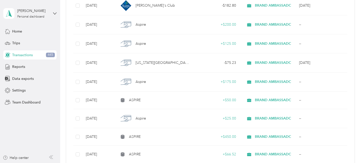
scroll to position [280, 0]
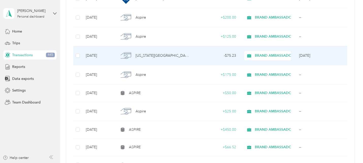
click at [229, 55] on div "- $75.23" at bounding box center [216, 56] width 39 height 6
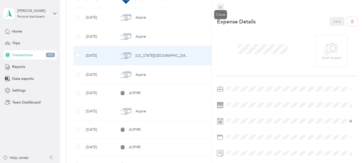
click at [218, 6] on span at bounding box center [220, 7] width 7 height 7
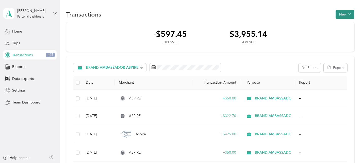
click at [342, 12] on button "New" at bounding box center [344, 14] width 19 height 9
click at [339, 20] on li "Expense" at bounding box center [340, 24] width 26 height 9
click at [336, 22] on span "Expense" at bounding box center [342, 23] width 14 height 5
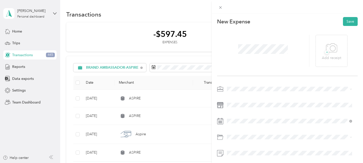
click at [243, 34] on span "MISC, LABOR-[PERSON_NAME]" at bounding box center [255, 33] width 52 height 4
click at [238, 50] on icon at bounding box center [239, 51] width 5 height 5
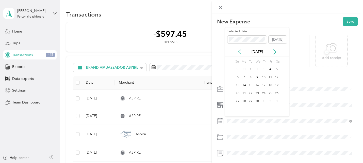
click at [238, 50] on icon at bounding box center [239, 51] width 5 height 5
click at [235, 93] on div "19" at bounding box center [237, 93] width 7 height 6
click at [243, 88] on li "Business Travel" at bounding box center [289, 86] width 129 height 9
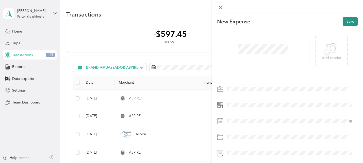
click at [345, 21] on button "Save" at bounding box center [350, 21] width 15 height 9
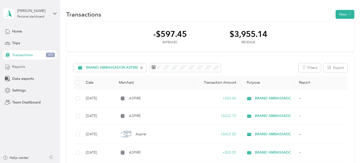
click at [14, 66] on span "Reports" at bounding box center [18, 66] width 13 height 5
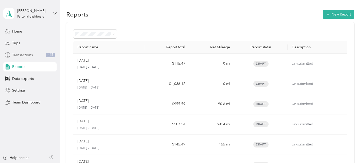
click at [23, 54] on span "Transactions" at bounding box center [22, 54] width 21 height 5
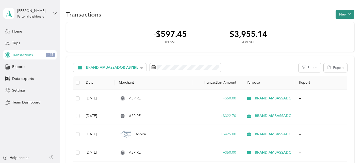
click at [343, 12] on button "New" at bounding box center [344, 14] width 19 height 9
click at [340, 21] on li "Expense" at bounding box center [340, 24] width 26 height 9
click at [335, 25] on span "Expense" at bounding box center [342, 23] width 14 height 5
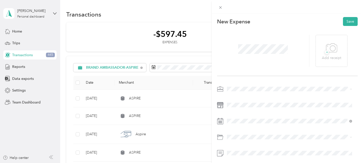
click at [235, 37] on li "MISC, LABOR-[PERSON_NAME]" at bounding box center [289, 35] width 129 height 9
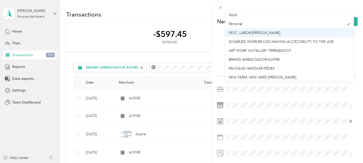
click at [235, 37] on div at bounding box center [263, 51] width 92 height 32
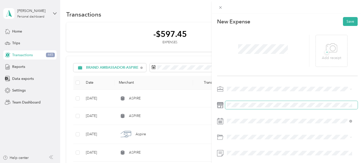
click at [235, 107] on span at bounding box center [291, 105] width 132 height 8
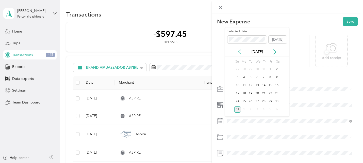
click at [239, 52] on icon at bounding box center [239, 51] width 5 height 5
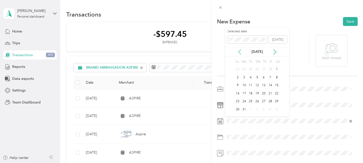
click at [239, 52] on icon at bounding box center [239, 51] width 5 height 5
click at [237, 92] on div "19" at bounding box center [237, 93] width 7 height 6
click at [235, 85] on span "Business Travel" at bounding box center [241, 86] width 24 height 4
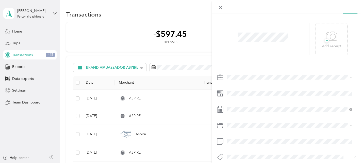
scroll to position [21, 0]
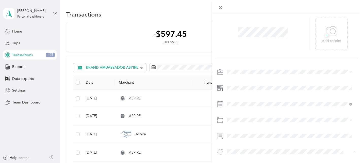
click at [234, 98] on span "Aspire" at bounding box center [236, 99] width 9 height 5
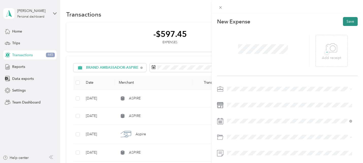
click at [344, 22] on button "Save" at bounding box center [350, 21] width 15 height 9
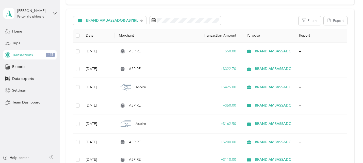
scroll to position [43, 0]
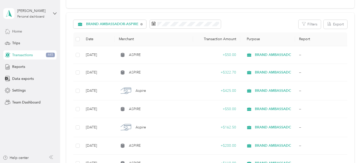
click at [12, 30] on span "Home" at bounding box center [17, 31] width 10 height 5
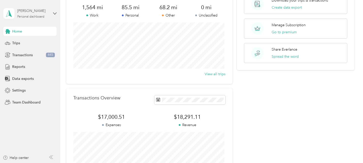
click at [24, 11] on div "[PERSON_NAME]" at bounding box center [33, 10] width 32 height 5
click at [13, 89] on span "Settings" at bounding box center [18, 90] width 13 height 5
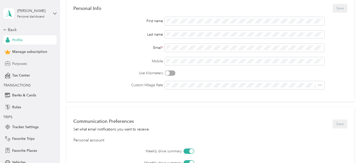
click at [21, 63] on span "Purposes" at bounding box center [19, 63] width 15 height 5
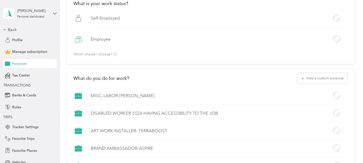
scroll to position [43, 0]
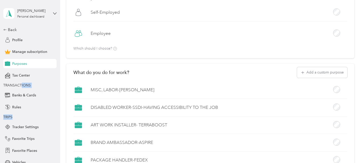
drag, startPoint x: 20, startPoint y: 87, endPoint x: 23, endPoint y: 120, distance: 33.9
click at [23, 120] on div "Back Profile Manage subscription Purposes Tax Center TRANSACTIONS Banks & Cards…" at bounding box center [29, 113] width 53 height 172
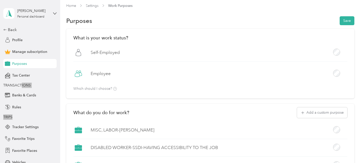
scroll to position [0, 0]
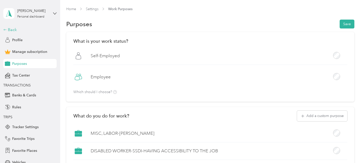
click at [8, 28] on div "Back" at bounding box center [28, 30] width 51 height 6
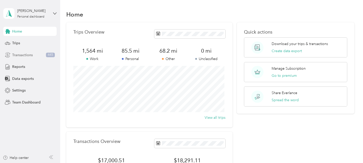
click at [17, 54] on span "Transactions" at bounding box center [22, 54] width 21 height 5
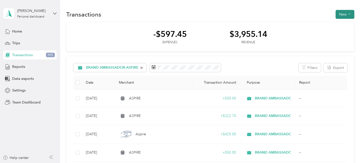
click at [339, 14] on button "New" at bounding box center [344, 14] width 19 height 9
click at [337, 21] on li "Expense" at bounding box center [340, 24] width 26 height 9
click at [333, 24] on icon at bounding box center [332, 24] width 4 height 4
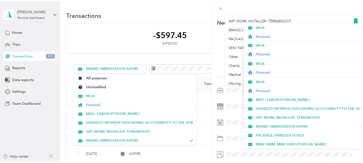
scroll to position [44, 0]
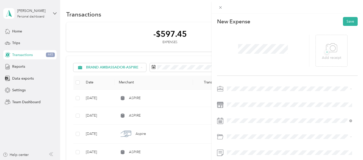
click at [20, 90] on div "This expense cannot be edited because it is either under review, approved, or p…" at bounding box center [181, 80] width 363 height 160
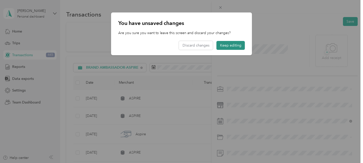
click at [230, 44] on button "Keep editing" at bounding box center [230, 45] width 28 height 9
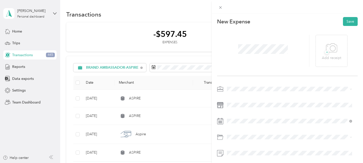
click at [18, 90] on div "This expense cannot be edited because it is either under review, approved, or p…" at bounding box center [181, 81] width 363 height 163
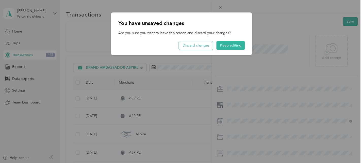
click at [197, 45] on button "Discard changes" at bounding box center [196, 45] width 34 height 9
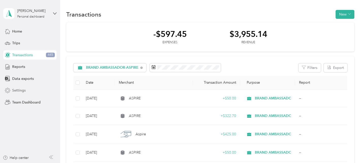
click at [14, 90] on span "Settings" at bounding box center [18, 90] width 13 height 5
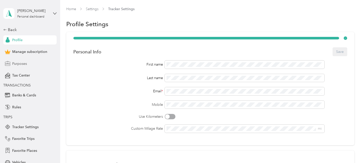
click at [16, 62] on span "Purposes" at bounding box center [19, 63] width 15 height 5
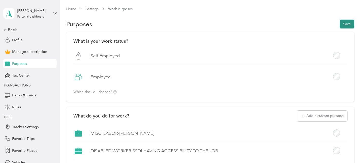
click at [347, 22] on button "Save" at bounding box center [346, 24] width 15 height 9
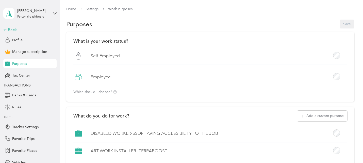
click at [8, 29] on div "Back" at bounding box center [28, 30] width 51 height 6
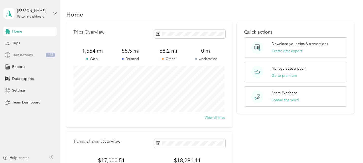
click at [27, 53] on span "Transactions" at bounding box center [22, 54] width 21 height 5
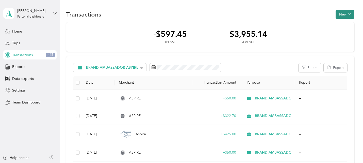
click at [343, 13] on button "New" at bounding box center [344, 14] width 19 height 9
click at [336, 22] on span "Expense" at bounding box center [342, 23] width 14 height 5
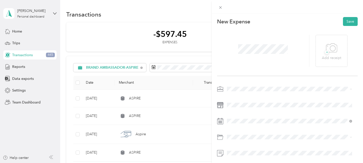
click at [235, 79] on span "Trucking" at bounding box center [236, 80] width 14 height 4
click at [239, 52] on icon at bounding box center [239, 51] width 5 height 5
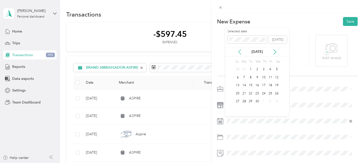
click at [239, 52] on icon at bounding box center [239, 51] width 5 height 5
click at [240, 91] on div "19" at bounding box center [237, 93] width 7 height 6
click at [236, 85] on span "Business Travel" at bounding box center [241, 86] width 24 height 4
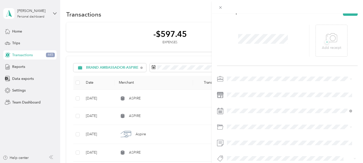
scroll to position [21, 0]
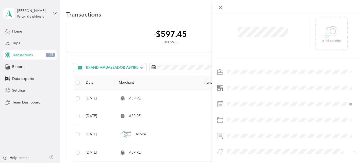
click at [238, 99] on span "Aspire" at bounding box center [236, 99] width 9 height 5
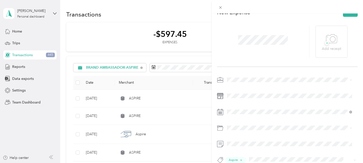
scroll to position [0, 0]
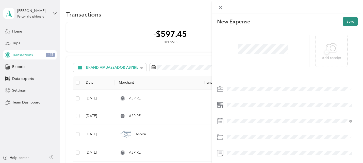
click at [345, 21] on button "Save" at bounding box center [350, 21] width 15 height 9
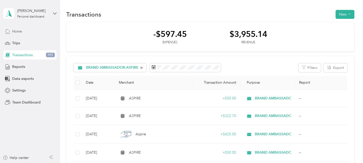
click at [15, 28] on div "Home" at bounding box center [29, 31] width 53 height 9
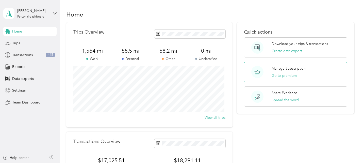
click at [279, 74] on button "Go to premium" at bounding box center [283, 75] width 25 height 5
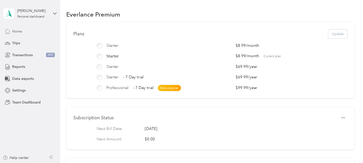
click at [13, 31] on span "Home" at bounding box center [17, 31] width 10 height 5
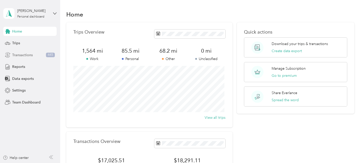
click at [18, 54] on span "Transactions" at bounding box center [22, 54] width 21 height 5
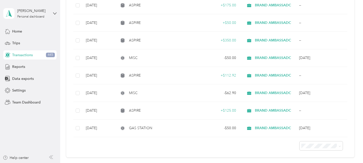
scroll to position [496, 0]
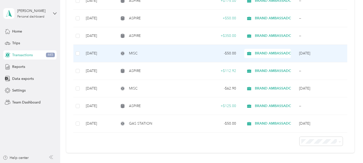
click at [204, 53] on div "- $50.00" at bounding box center [216, 53] width 39 height 6
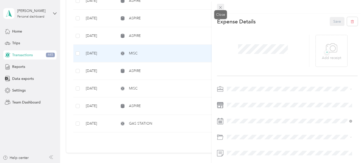
click at [220, 9] on icon at bounding box center [220, 7] width 4 height 4
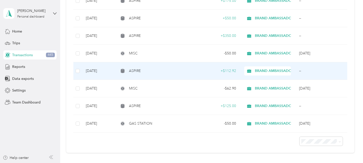
click at [191, 71] on td "ASPIRE" at bounding box center [154, 71] width 78 height 18
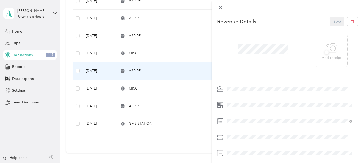
click at [191, 71] on div "This revenue cannot be edited because it is either under review, approved, or p…" at bounding box center [181, 81] width 363 height 163
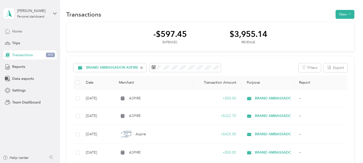
click at [12, 29] on span "Home" at bounding box center [17, 31] width 10 height 5
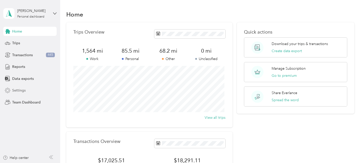
click at [19, 88] on span "Settings" at bounding box center [18, 90] width 13 height 5
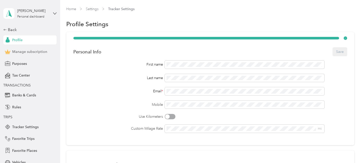
click at [21, 50] on span "Manage subscription" at bounding box center [29, 51] width 35 height 5
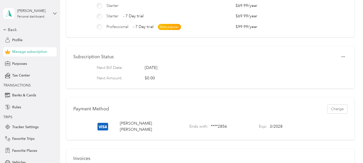
scroll to position [61, 0]
click at [341, 58] on icon "button" at bounding box center [343, 56] width 4 height 4
click at [317, 54] on div "Subscription Status Next Bill Date: Tuesday, September 16th 2025 Next Amount: $…" at bounding box center [210, 66] width 288 height 42
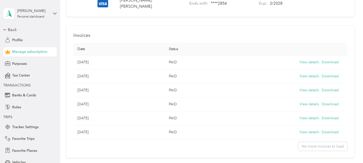
scroll to position [185, 0]
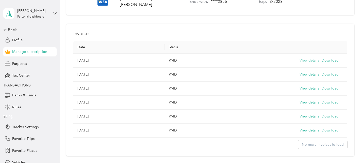
click at [306, 63] on button "View details" at bounding box center [309, 61] width 20 height 6
